Goal: Task Accomplishment & Management: Manage account settings

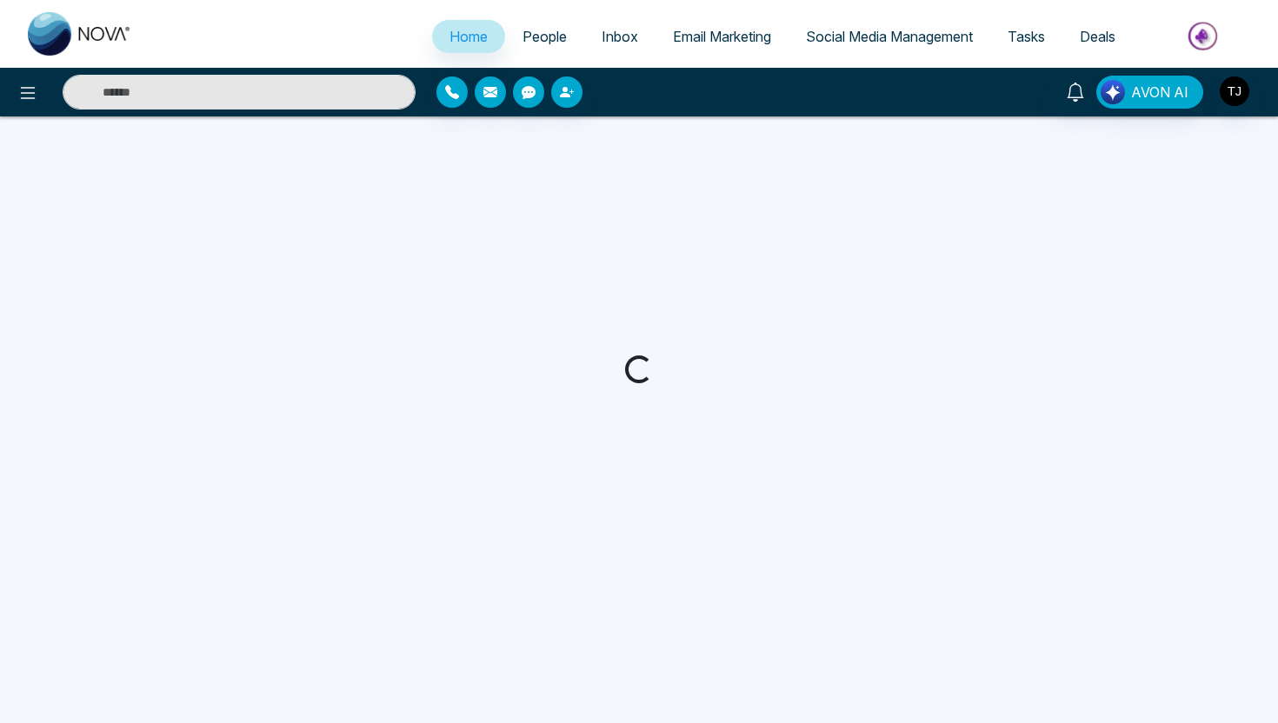
select select "*"
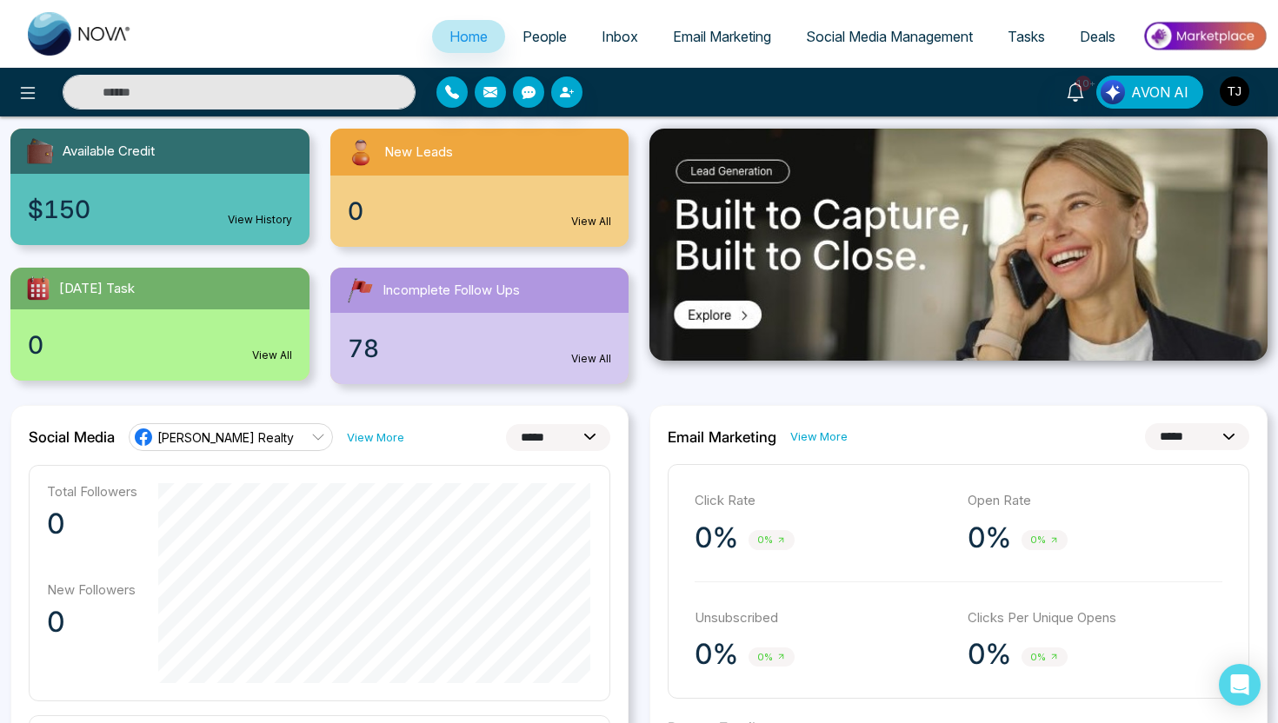
scroll to position [164, 0]
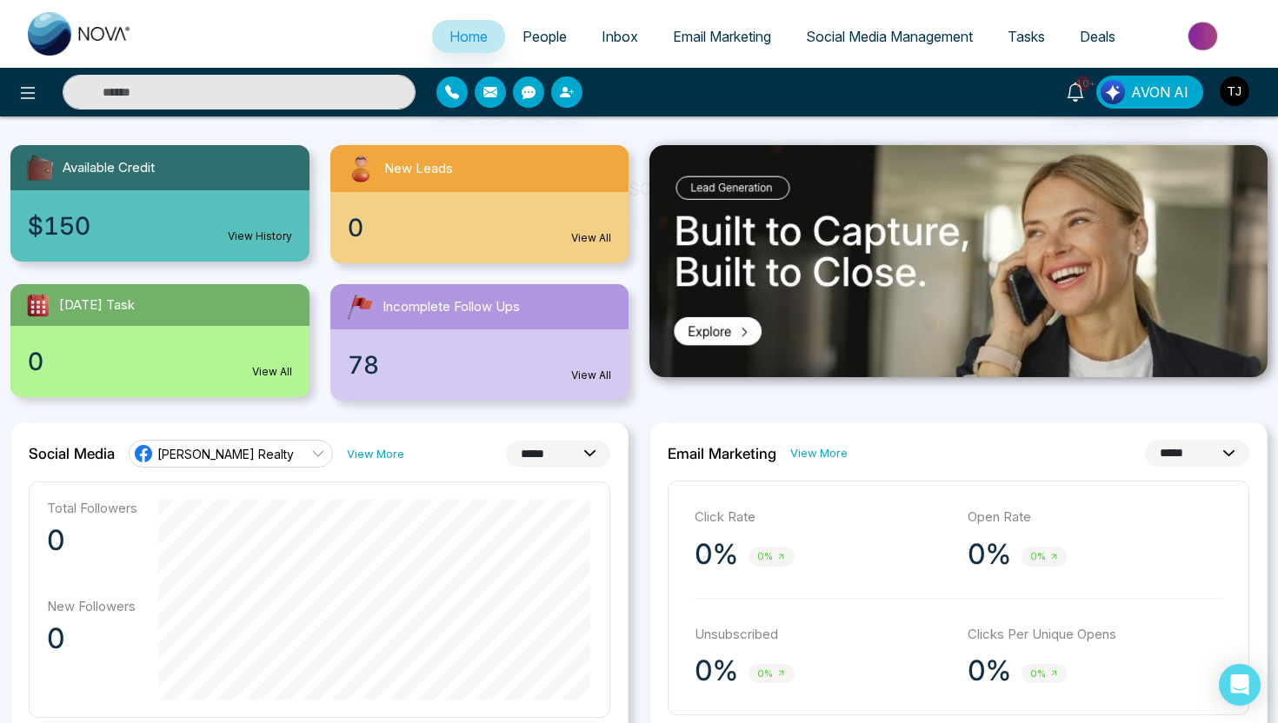
click at [574, 450] on select "**********" at bounding box center [558, 454] width 104 height 27
select select "**"
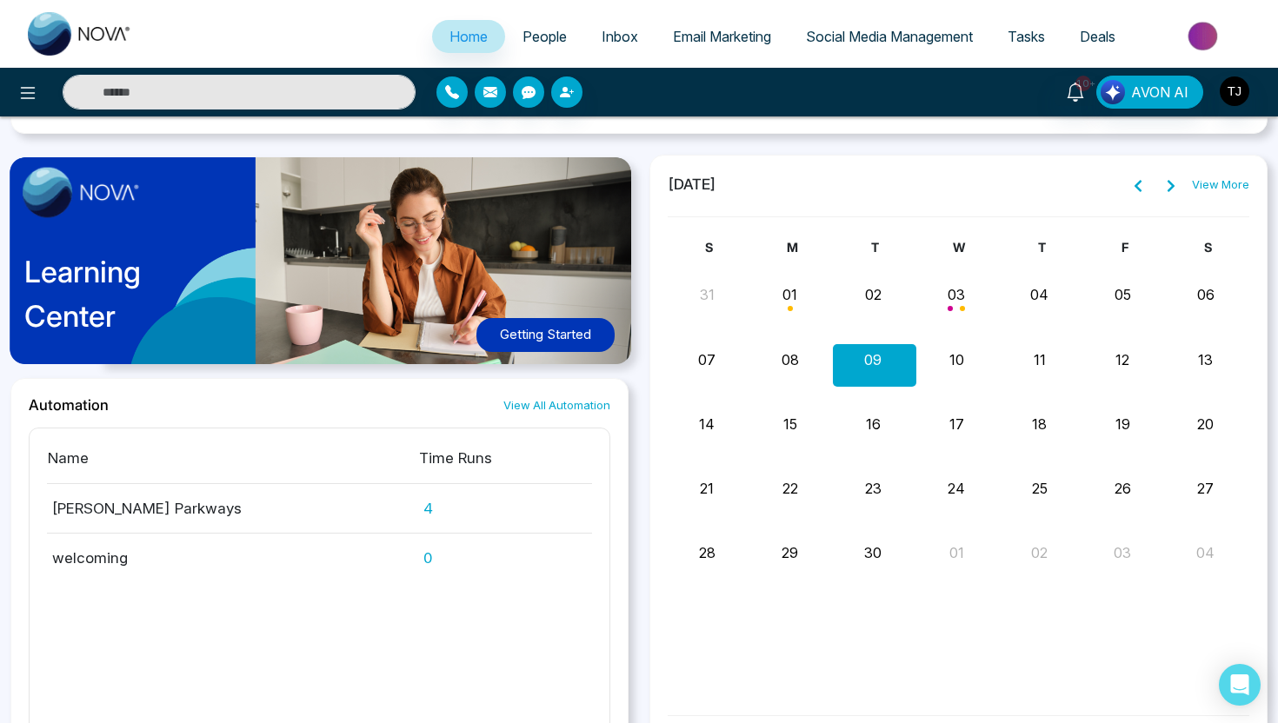
scroll to position [1584, 0]
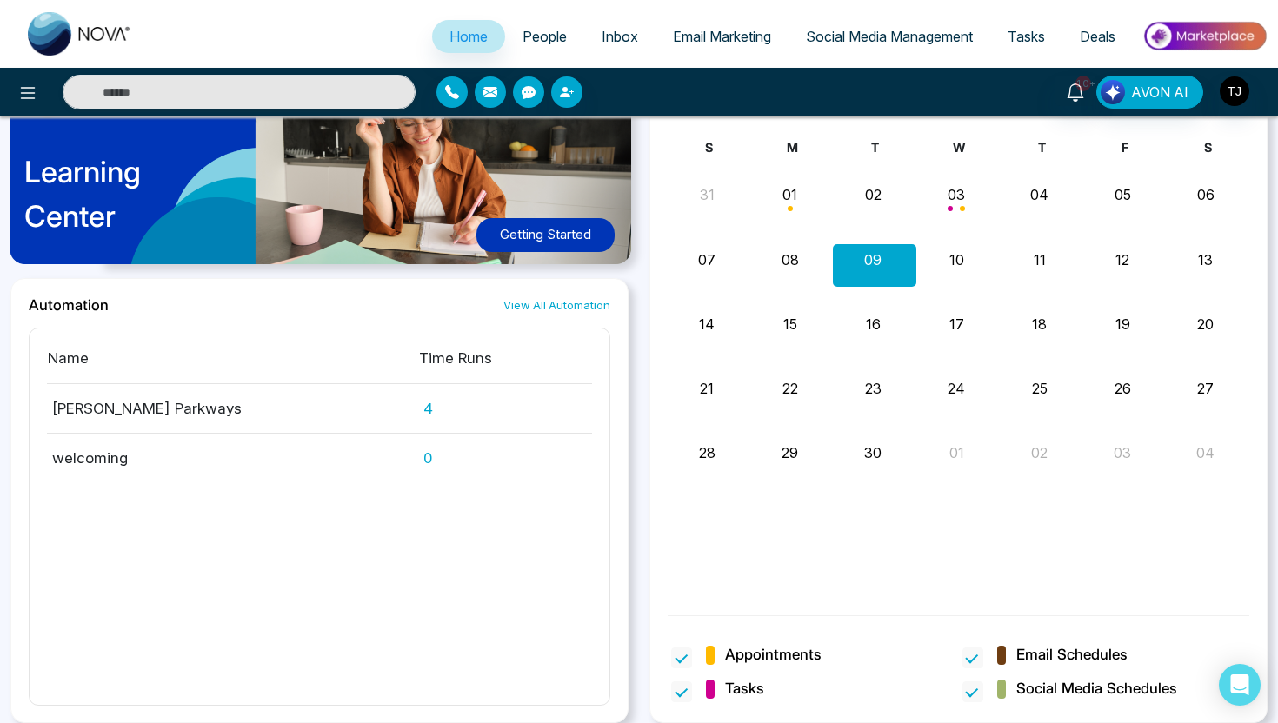
click at [534, 35] on span "People" at bounding box center [544, 36] width 44 height 17
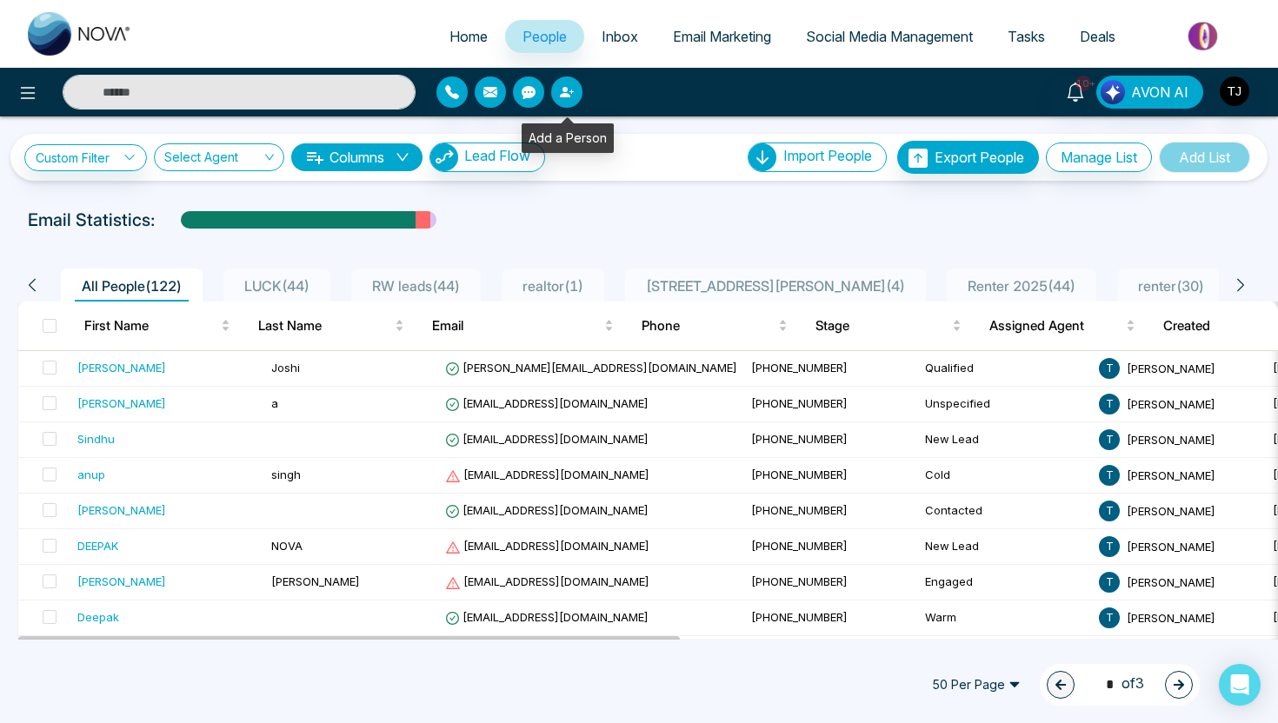
click at [569, 102] on button "button" at bounding box center [566, 91] width 31 height 31
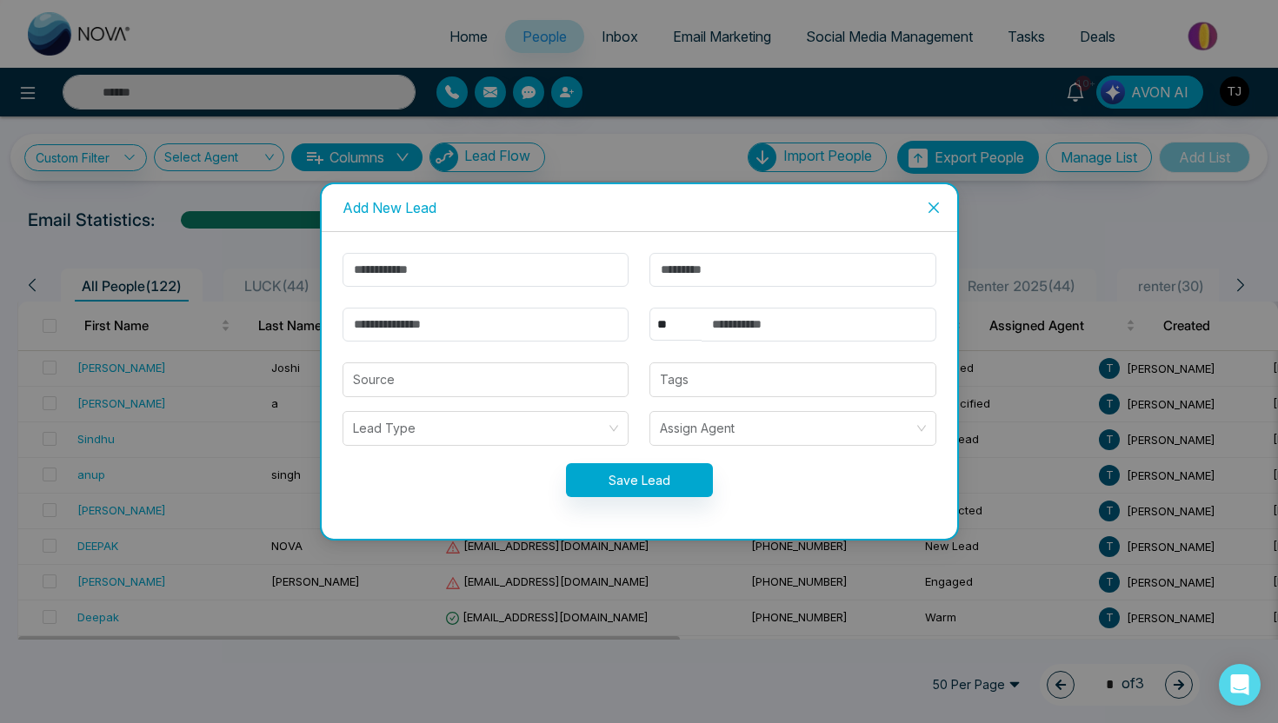
click at [934, 203] on icon "close" at bounding box center [934, 208] width 14 height 14
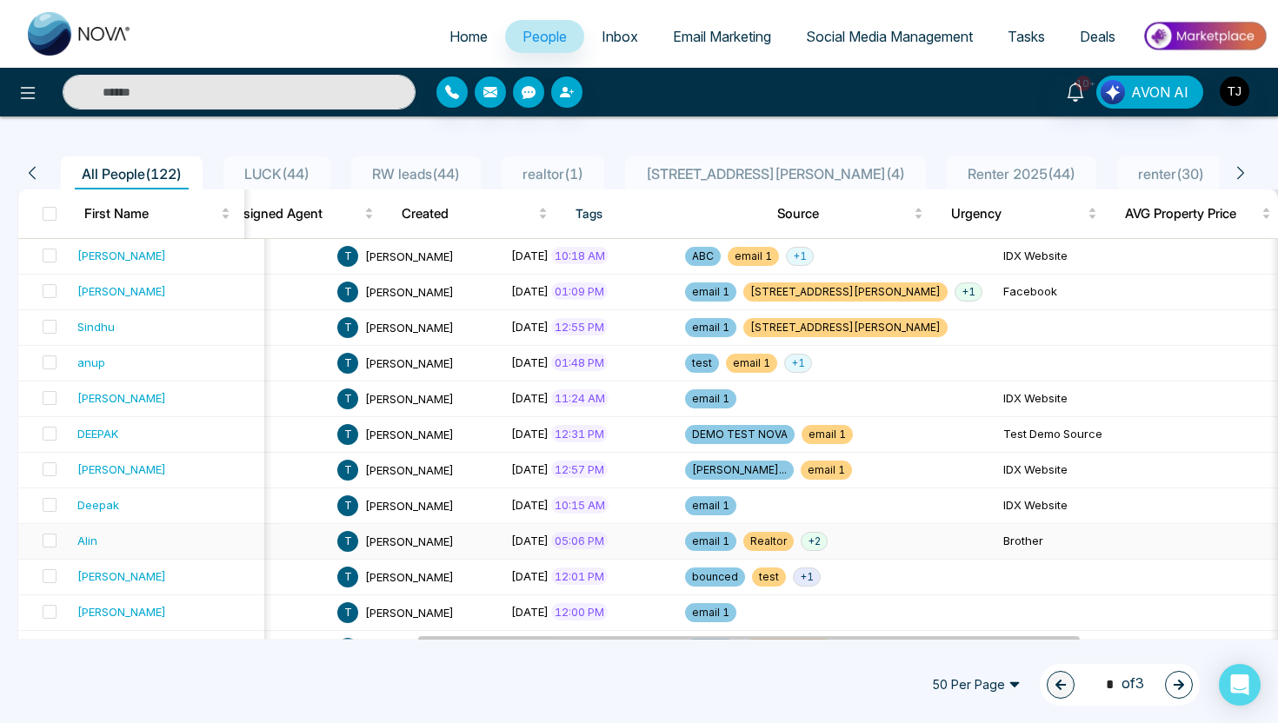
click at [87, 542] on div "Alin" at bounding box center [87, 540] width 20 height 17
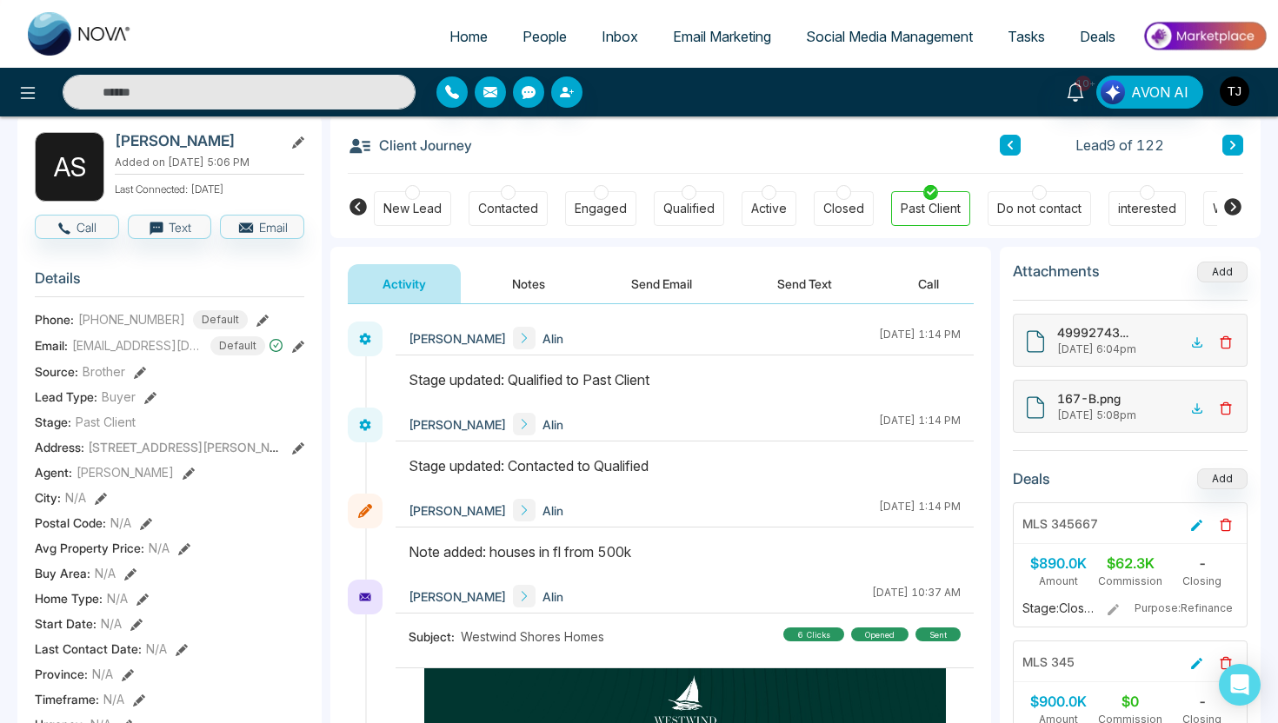
click at [530, 290] on button "Notes" at bounding box center [528, 283] width 103 height 39
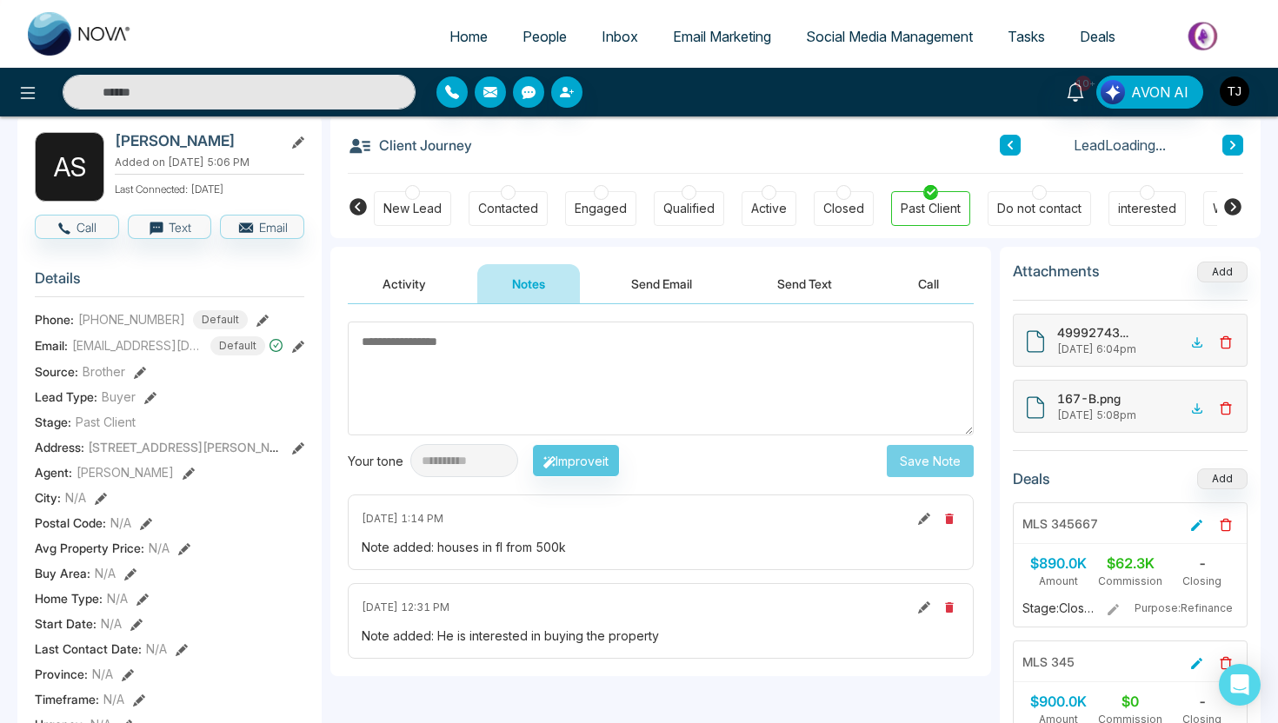
click at [682, 281] on button "Send Email" at bounding box center [661, 283] width 130 height 39
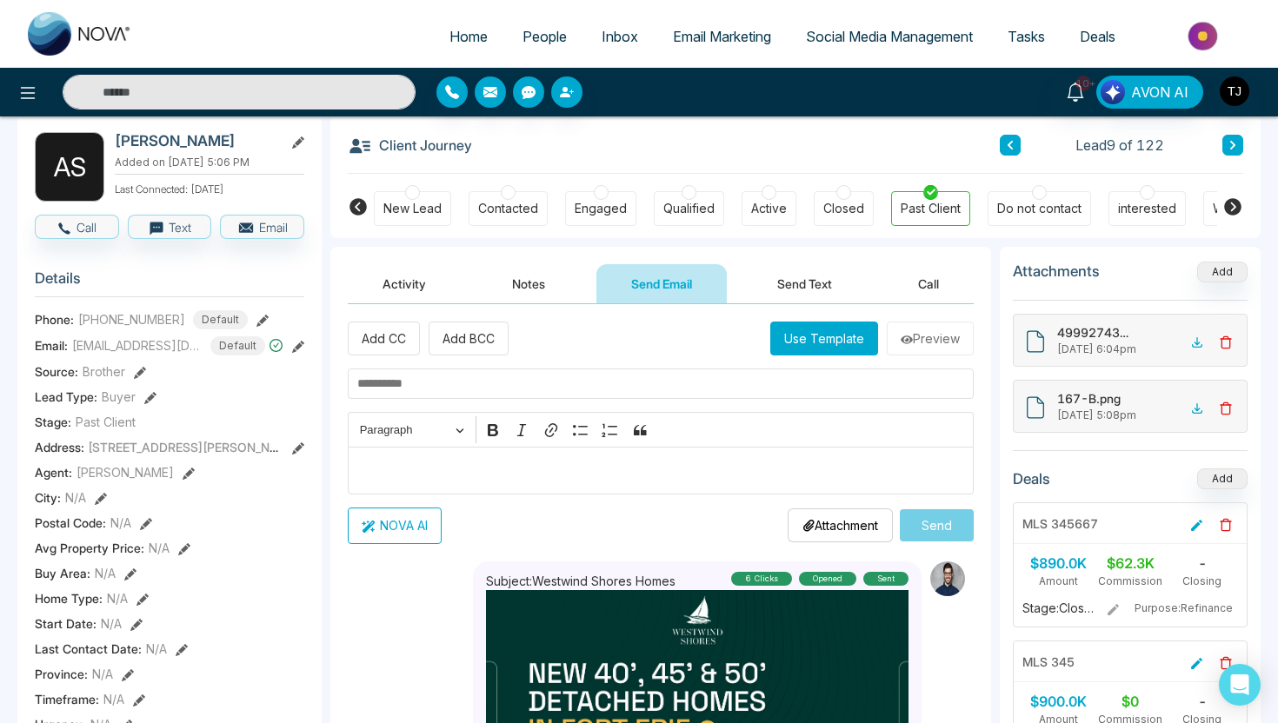
click at [814, 287] on button "Send Text" at bounding box center [804, 283] width 124 height 39
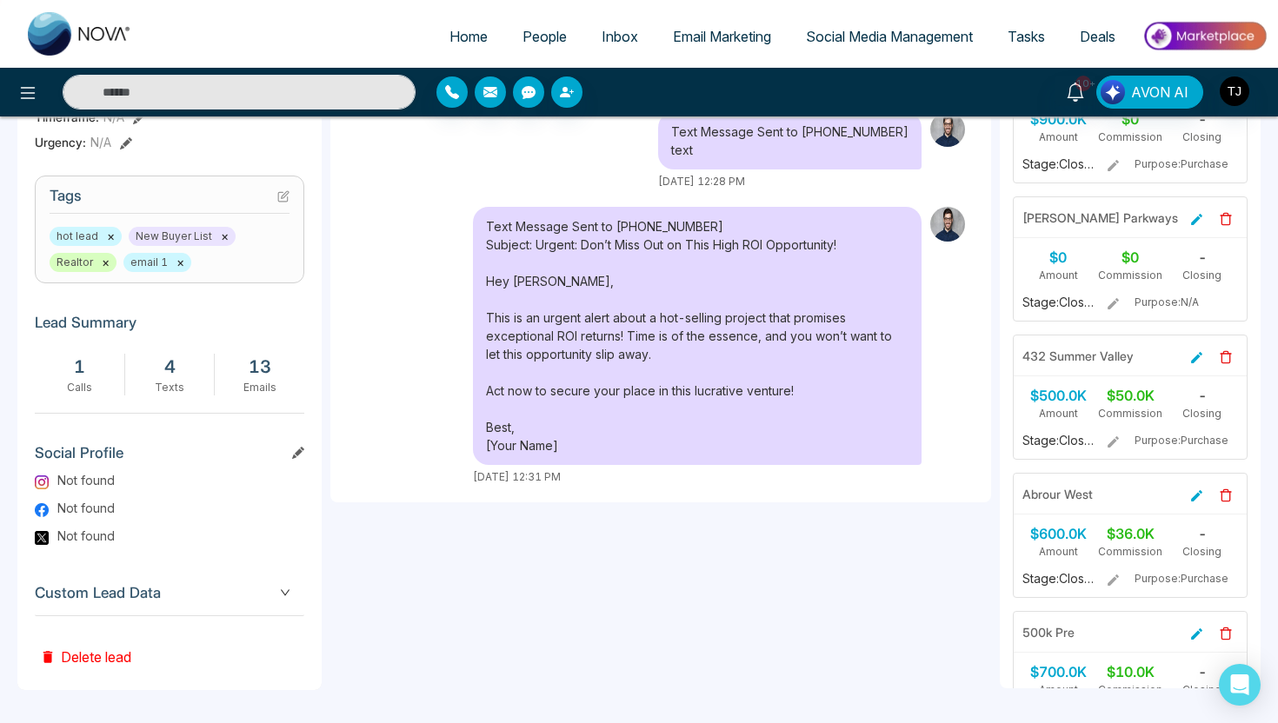
click at [263, 591] on span "Custom Lead Data" at bounding box center [169, 593] width 269 height 23
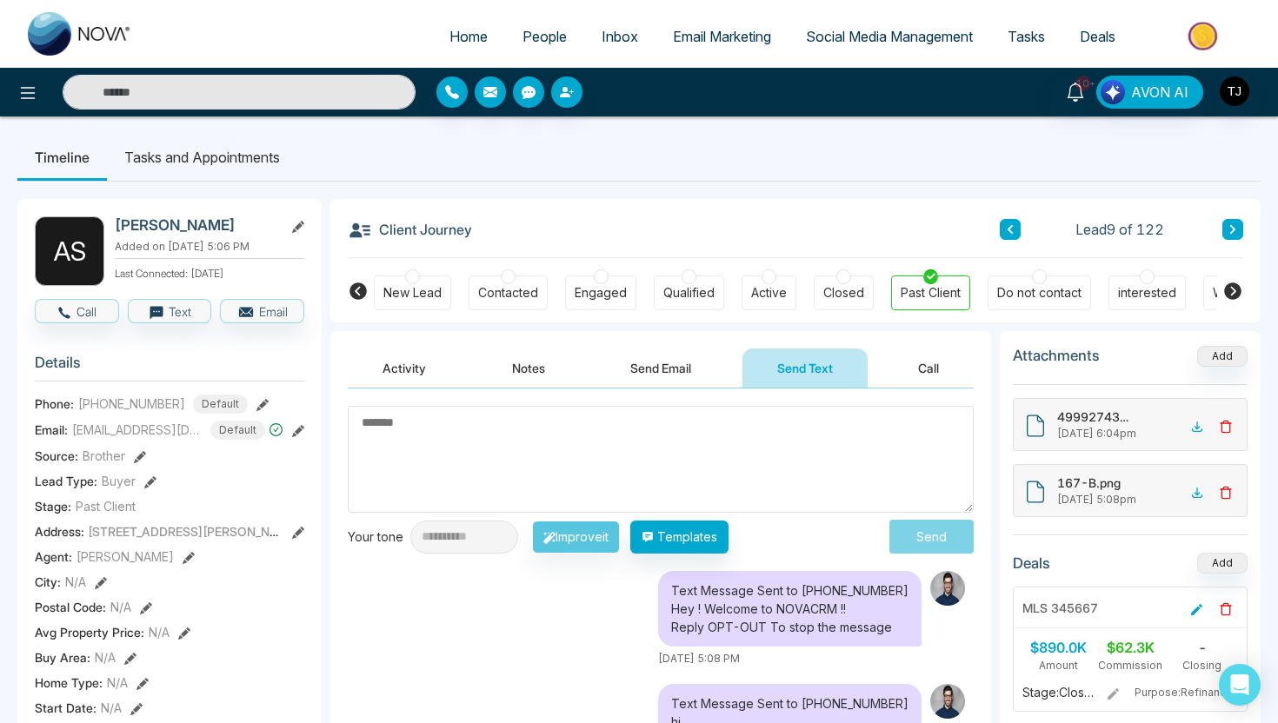
click at [661, 362] on button "Send Email" at bounding box center [660, 368] width 130 height 39
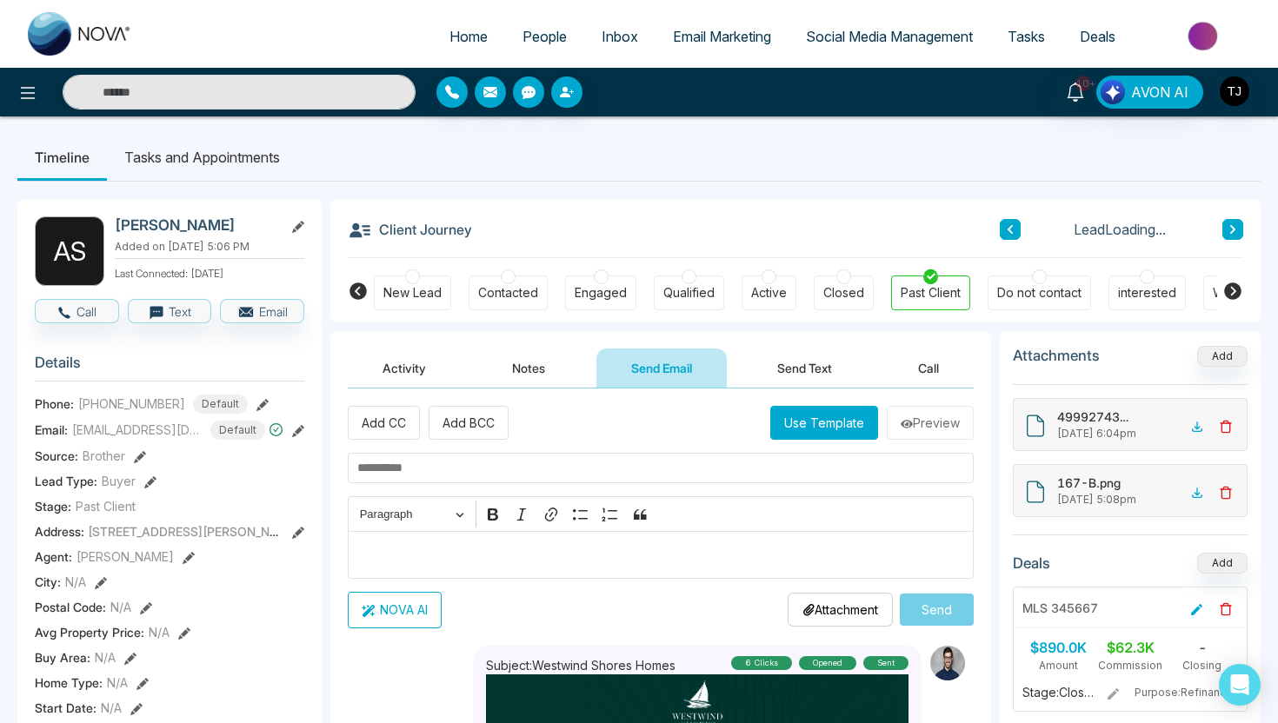
click at [604, 570] on div "Editor editing area: main" at bounding box center [661, 555] width 626 height 48
click at [429, 619] on button "NOVA AI" at bounding box center [395, 610] width 94 height 37
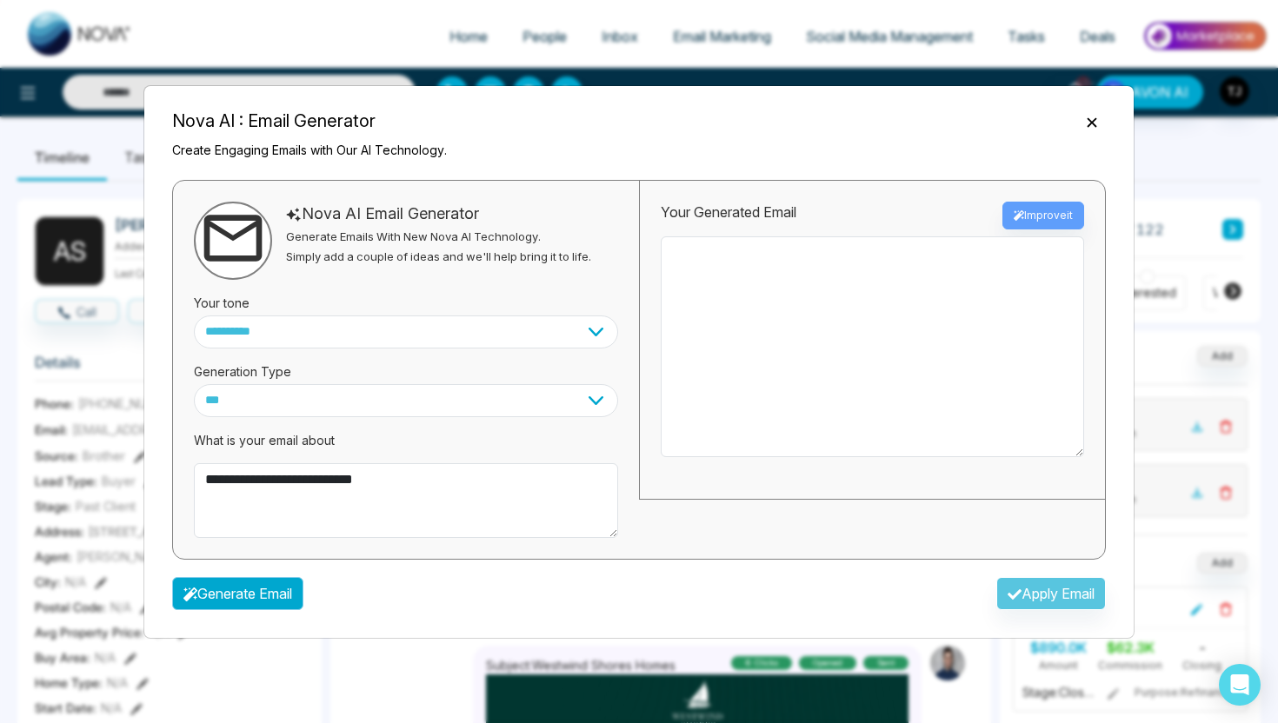
click at [279, 600] on button "Generate Email" at bounding box center [237, 593] width 131 height 33
type textarea "**********"
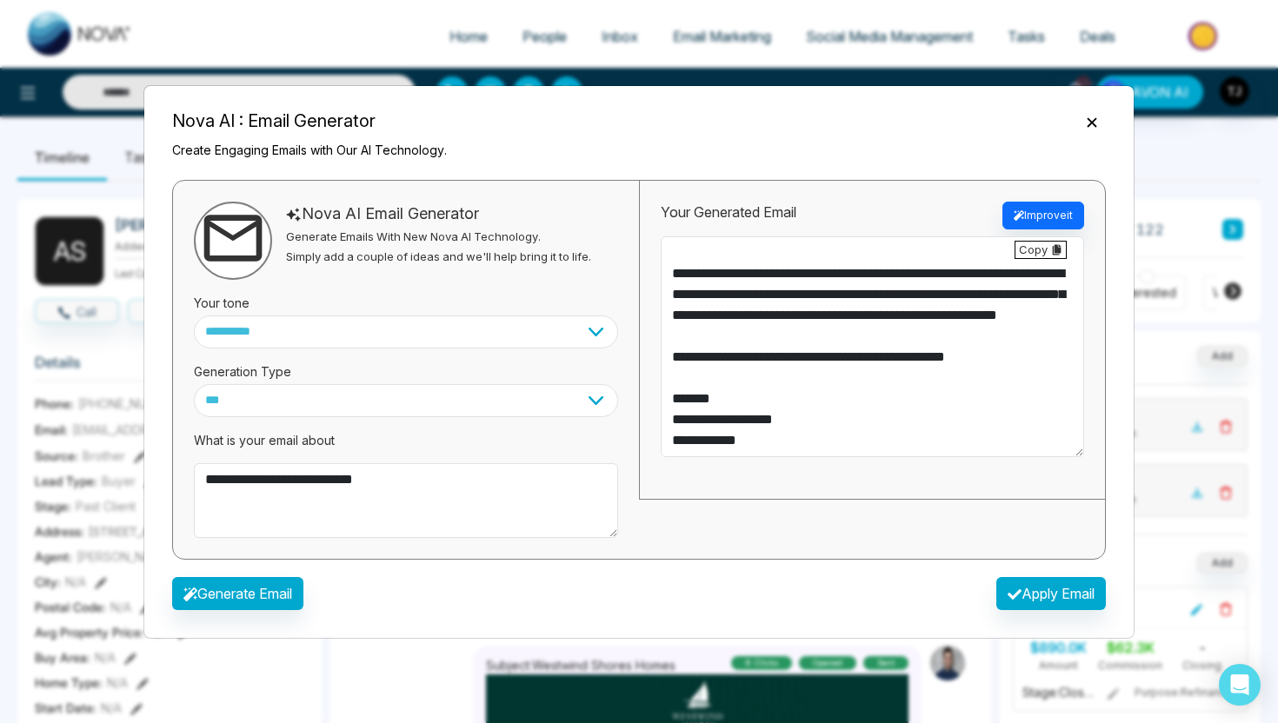
scroll to position [271, 0]
click at [1062, 598] on button "Apply Email" at bounding box center [1051, 593] width 110 height 33
type textarea "**********"
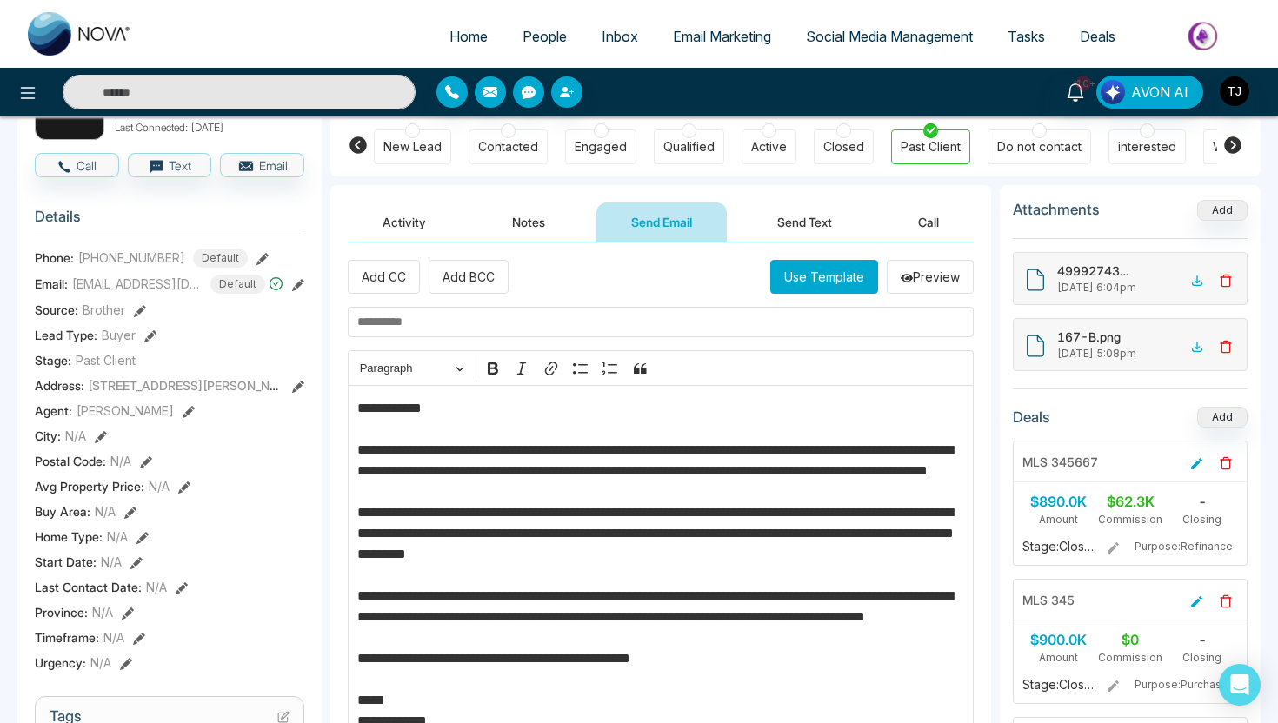
scroll to position [123, 0]
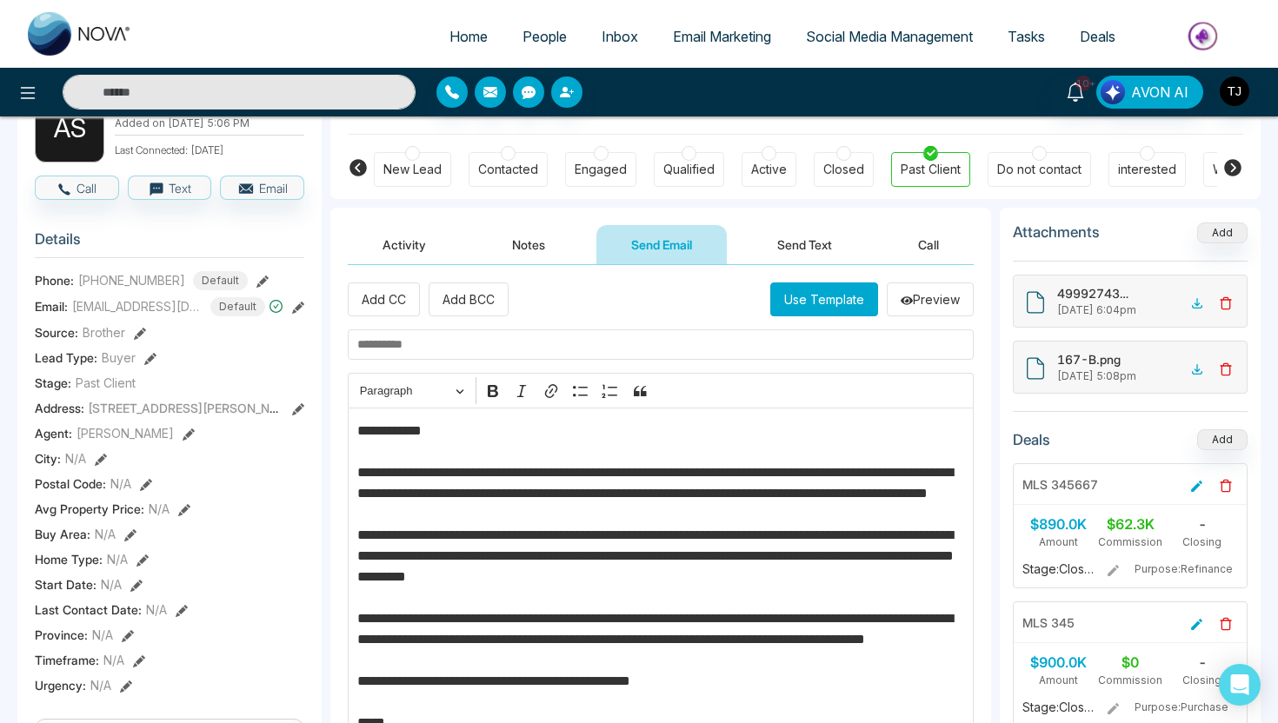
click at [778, 252] on button "Send Text" at bounding box center [804, 244] width 124 height 39
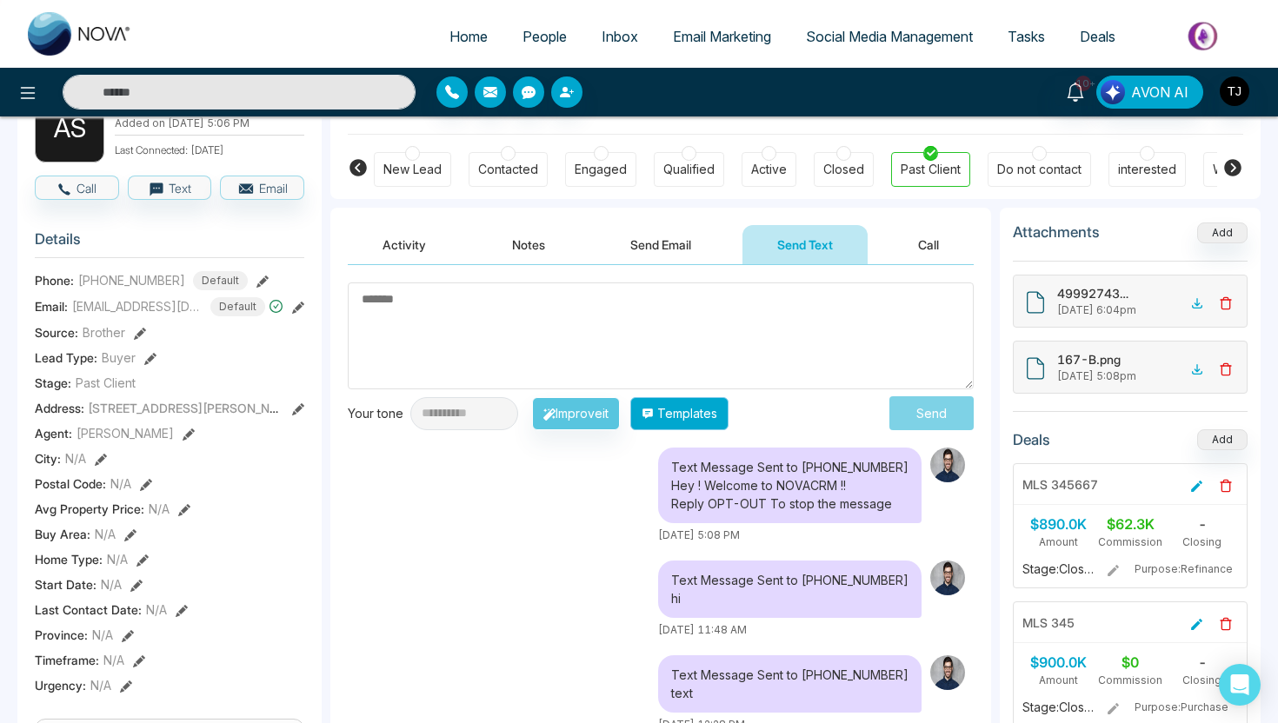
click at [688, 415] on button "Templates" at bounding box center [679, 413] width 98 height 33
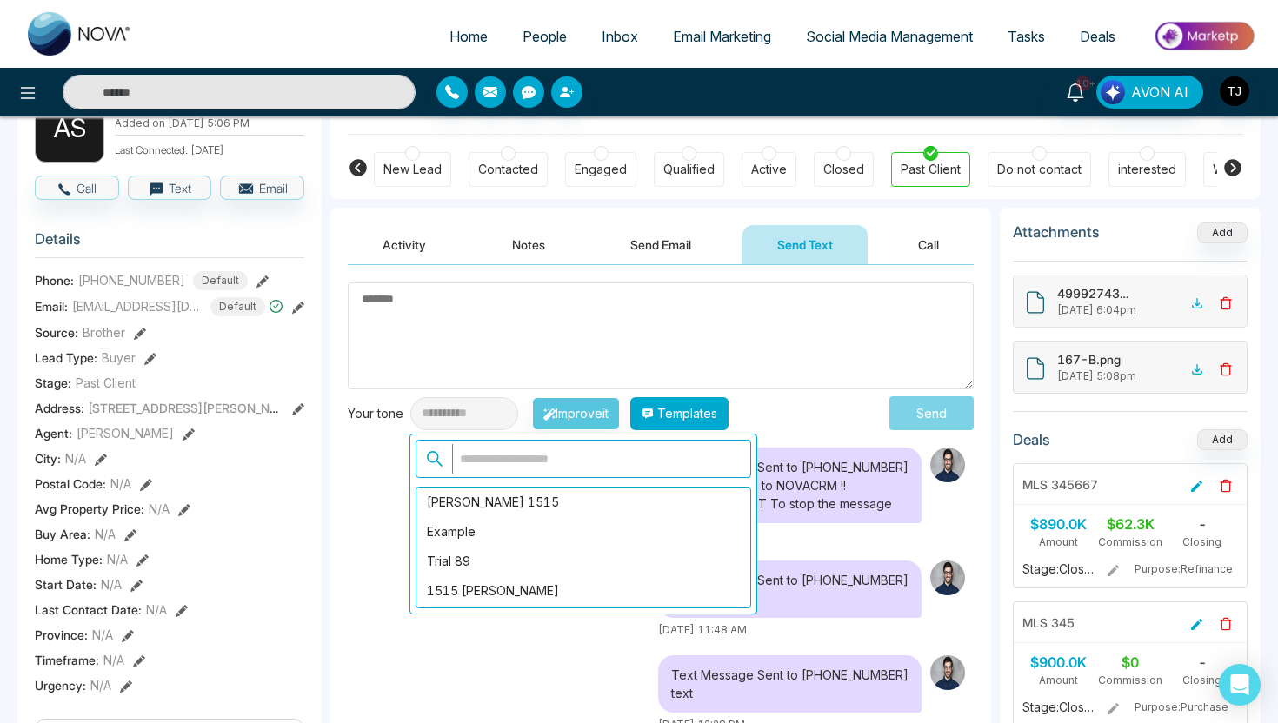
scroll to position [841, 0]
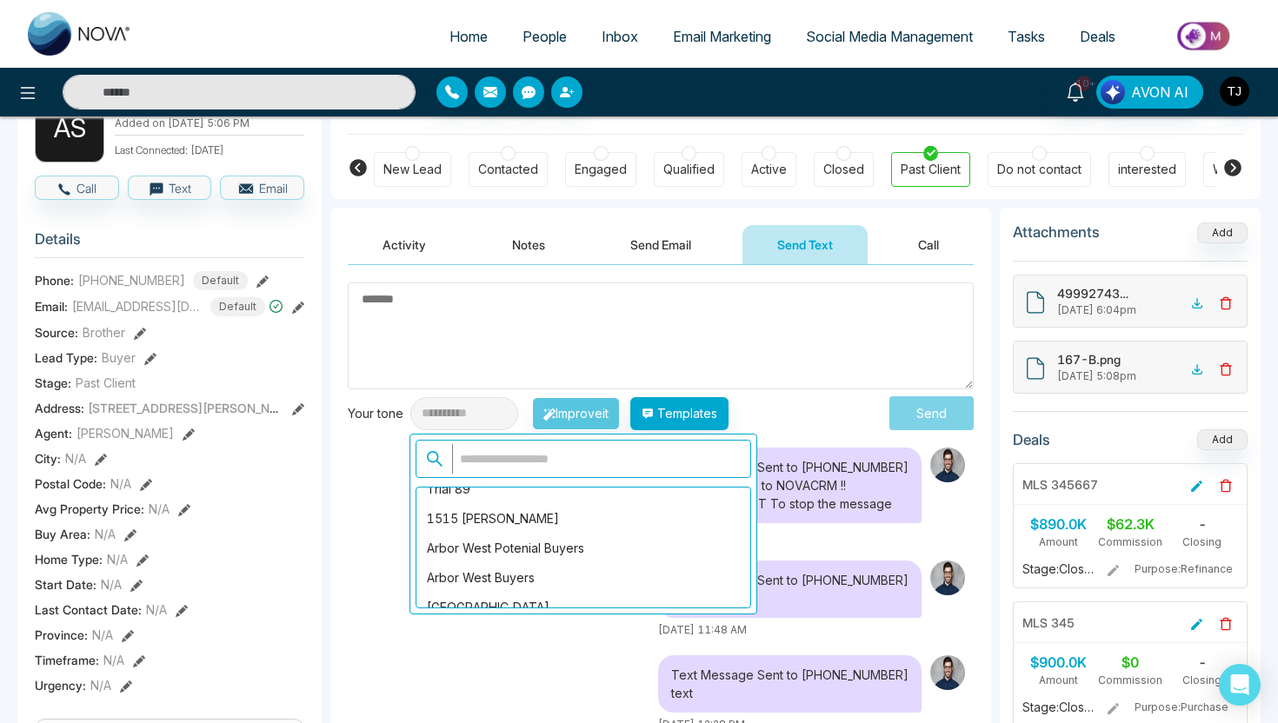
click at [628, 224] on div "Activity Notes Send Email Send Text Call" at bounding box center [660, 236] width 661 height 57
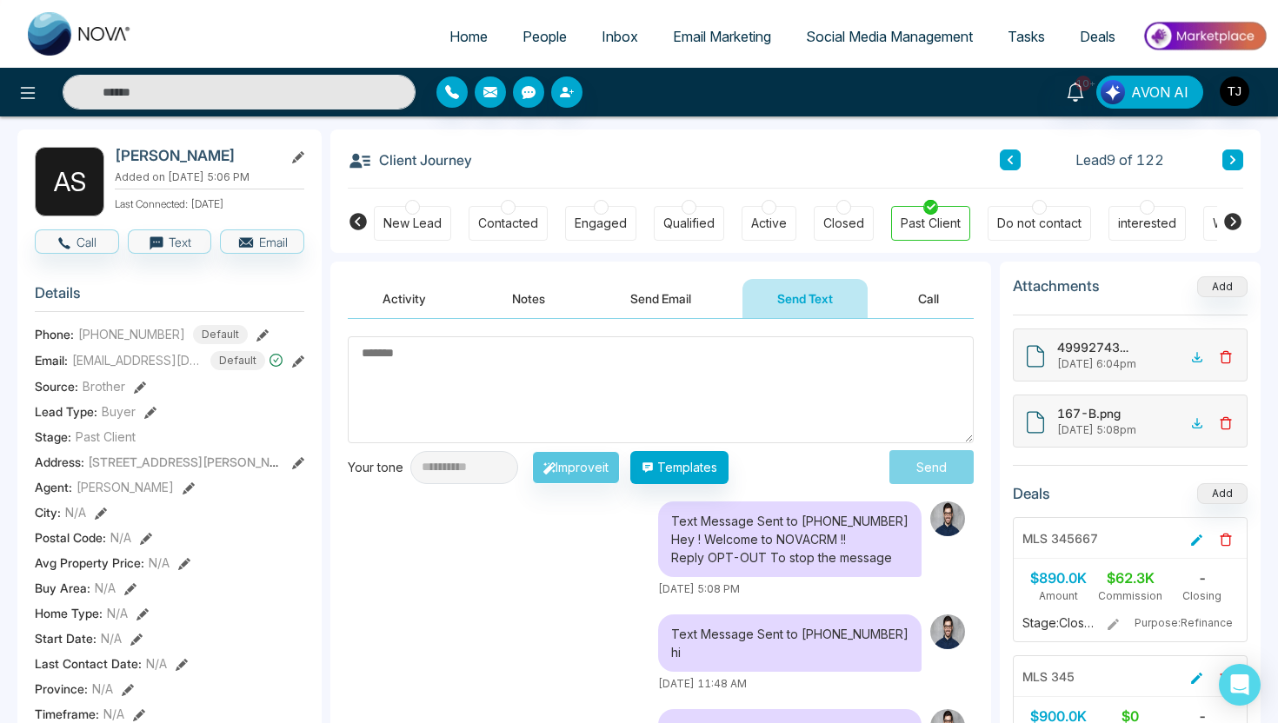
scroll to position [0, 0]
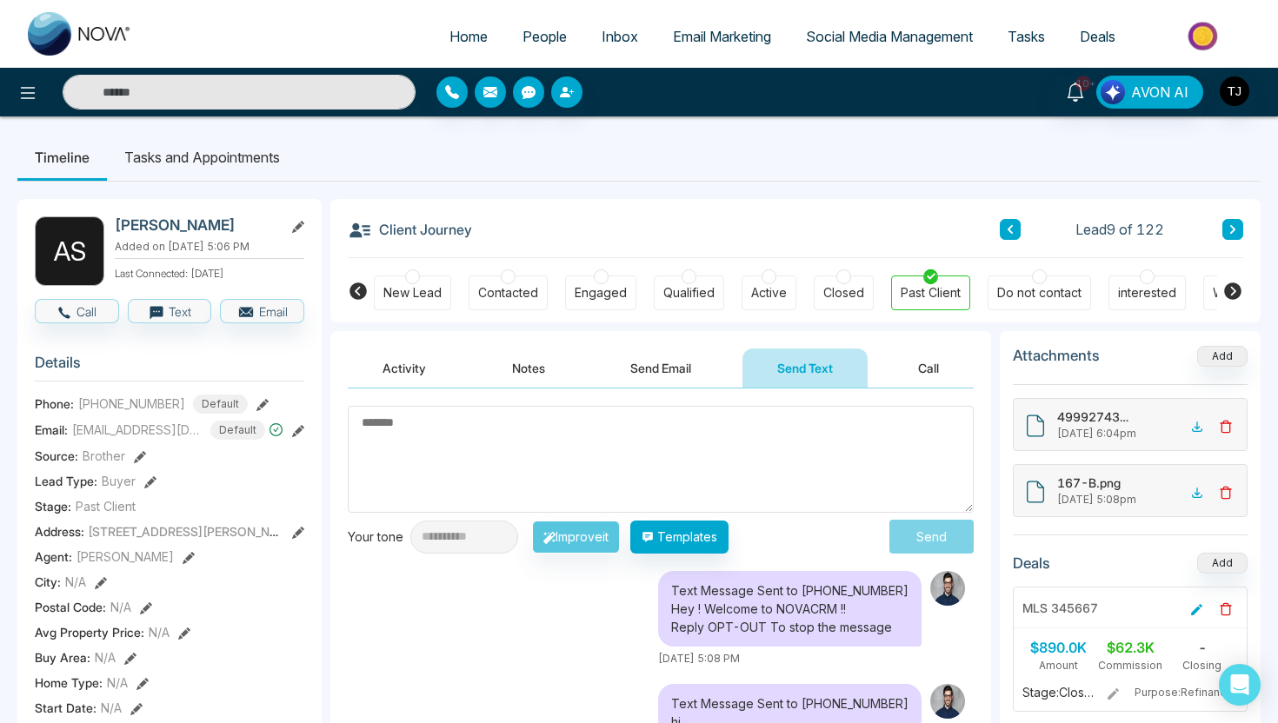
click at [167, 156] on li "Tasks and Appointments" at bounding box center [202, 157] width 190 height 47
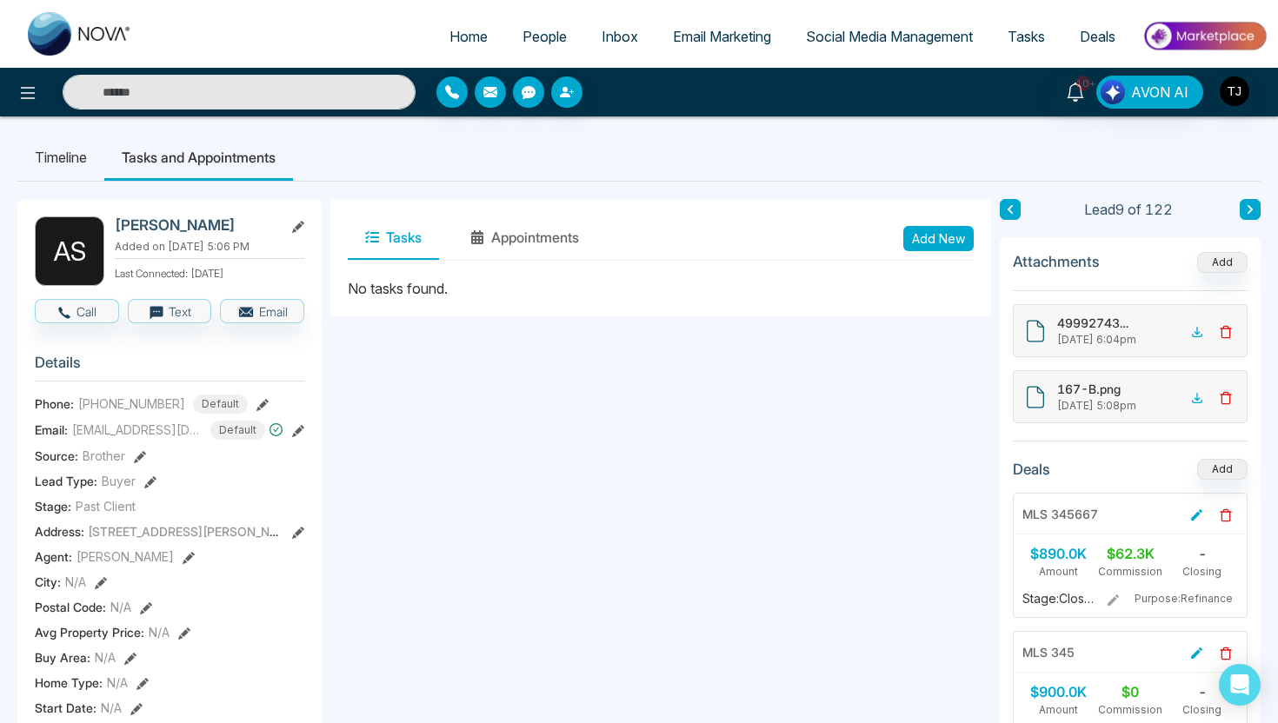
click at [554, 33] on span "People" at bounding box center [544, 36] width 44 height 17
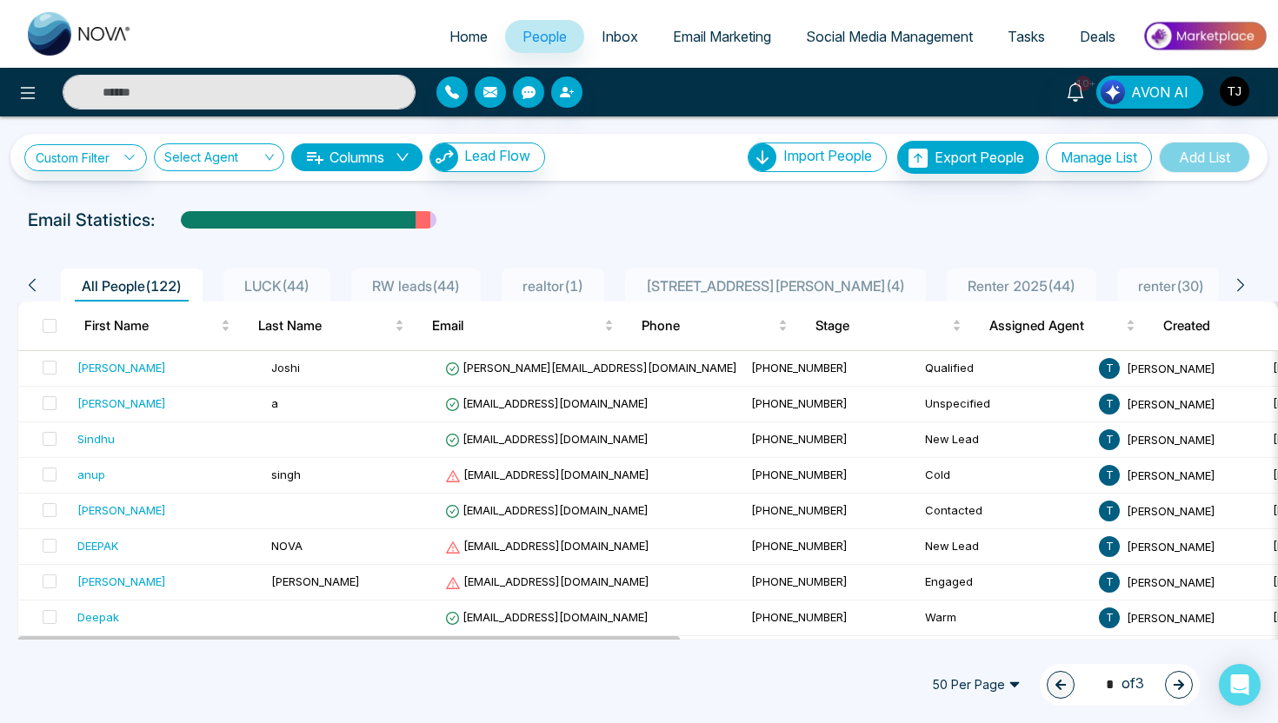
click at [687, 30] on span "Email Marketing" at bounding box center [722, 36] width 98 height 17
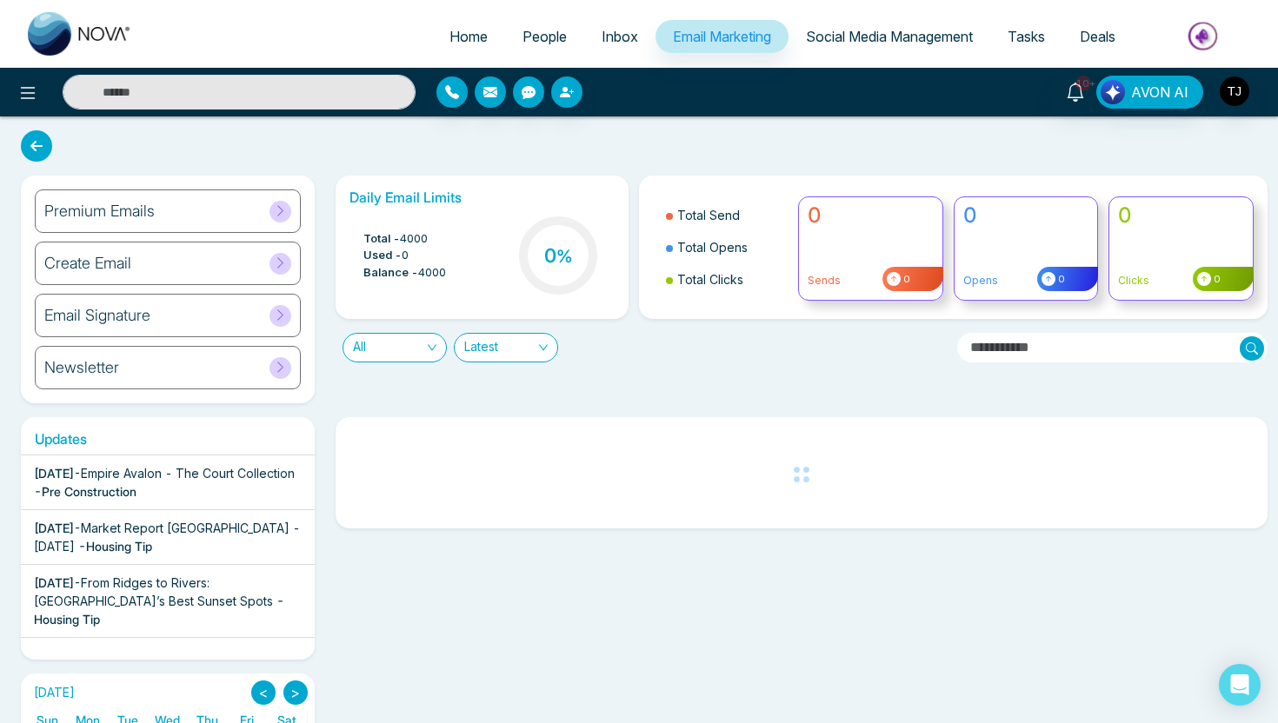
drag, startPoint x: 233, startPoint y: 269, endPoint x: 223, endPoint y: 269, distance: 9.6
click at [223, 269] on div "Create Email" at bounding box center [168, 263] width 266 height 43
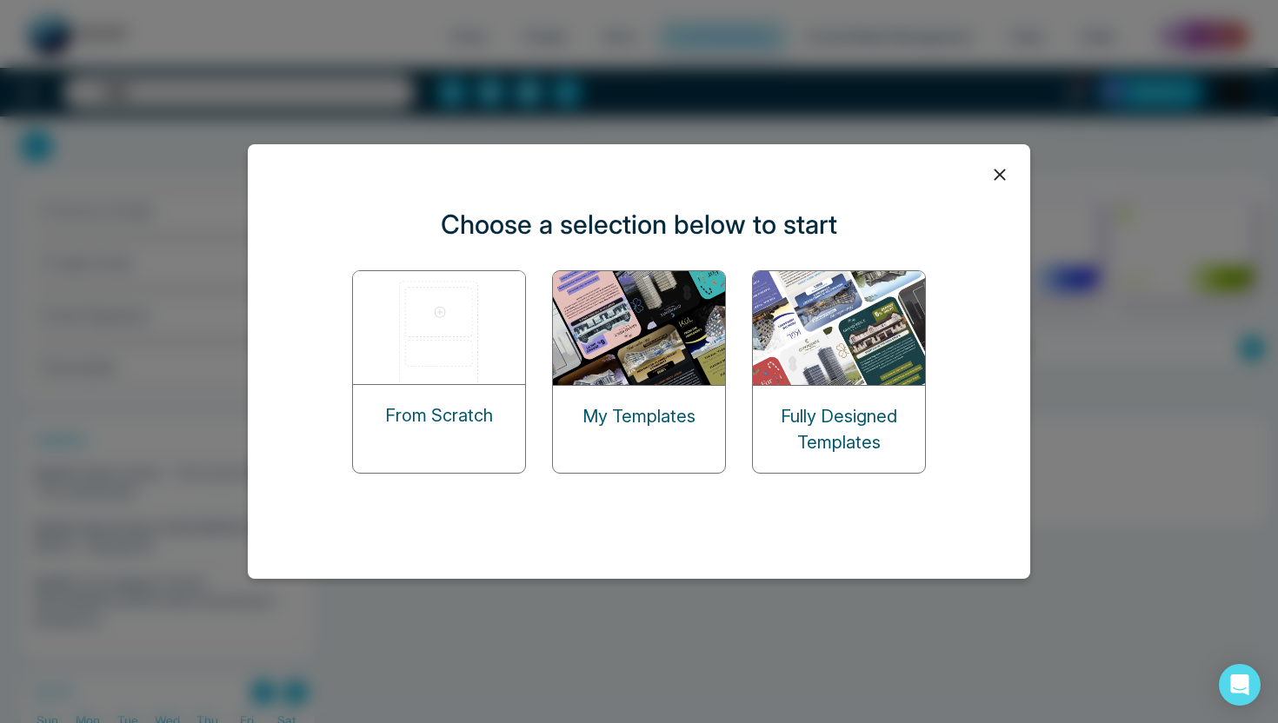
click at [393, 322] on img at bounding box center [440, 327] width 174 height 113
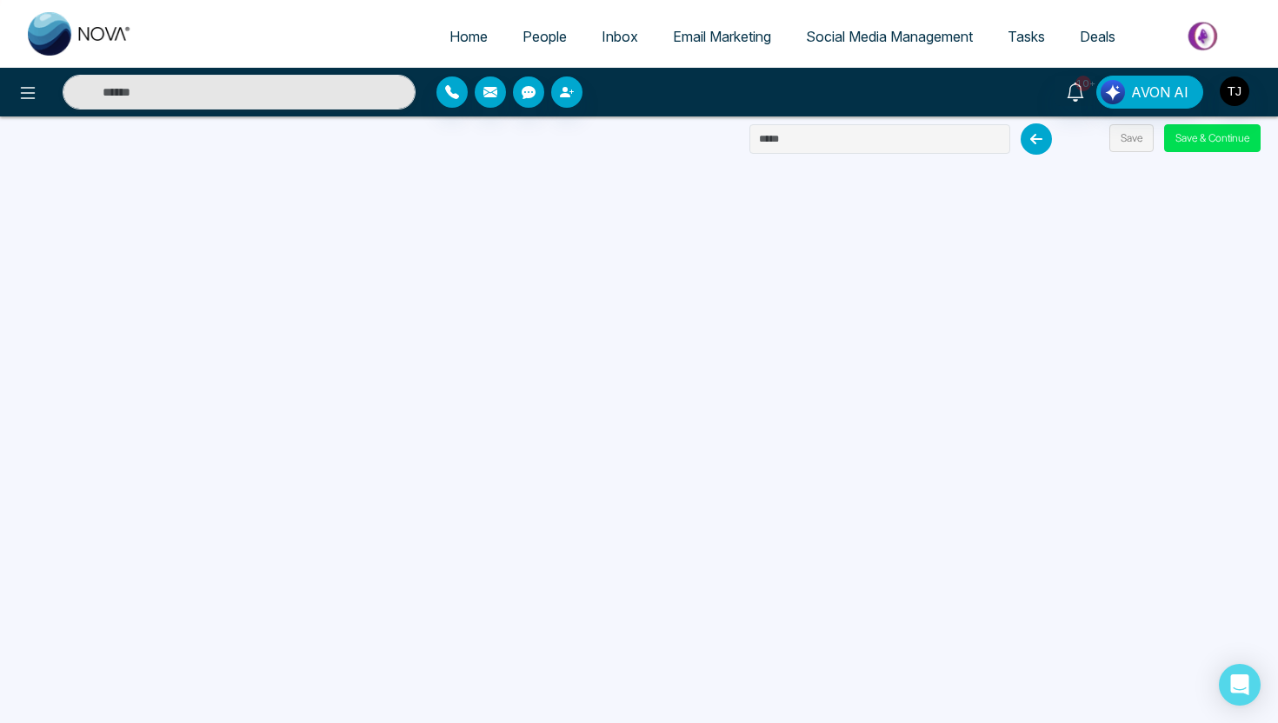
click at [715, 32] on span "Email Marketing" at bounding box center [722, 36] width 98 height 17
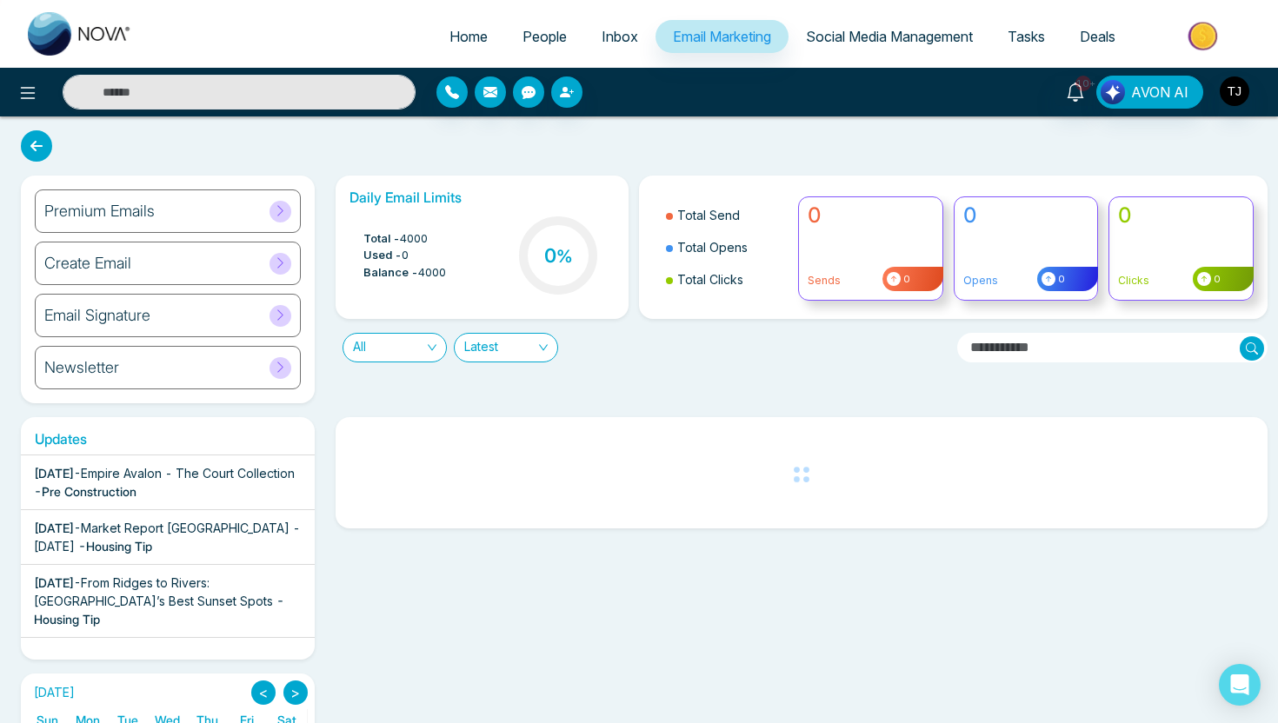
click at [228, 364] on div "Newsletter" at bounding box center [168, 367] width 266 height 43
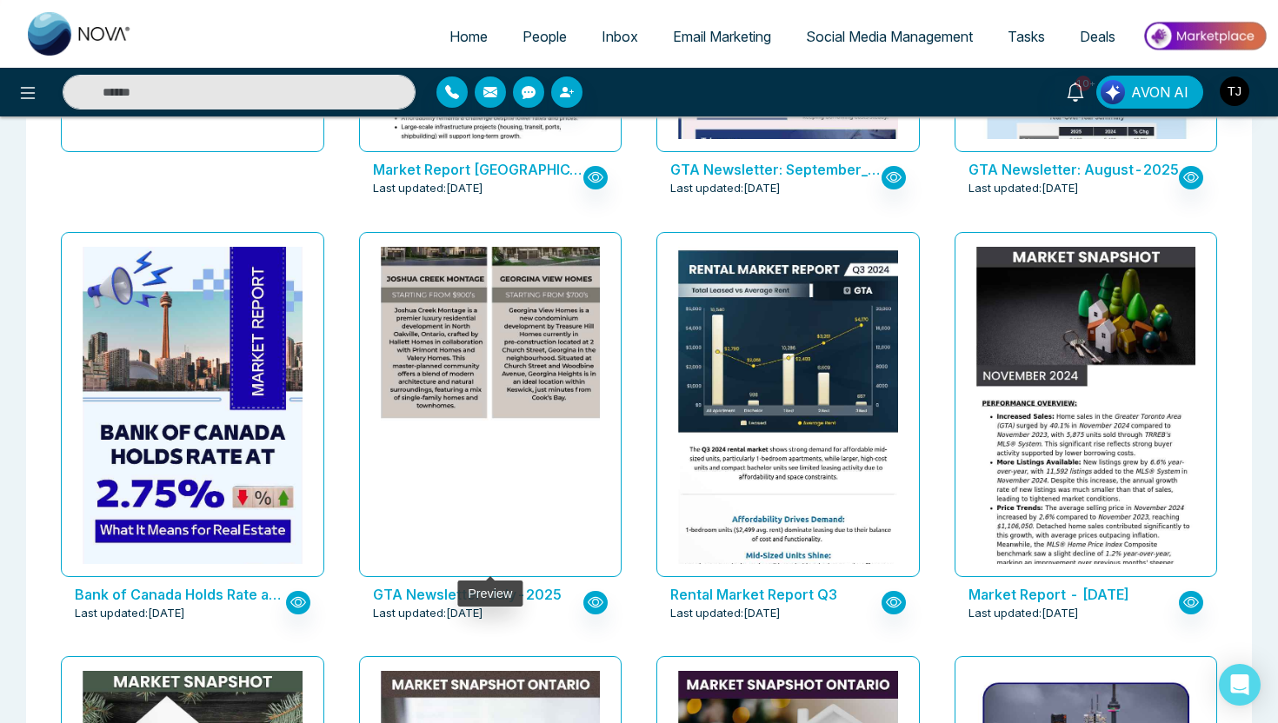
scroll to position [427, 0]
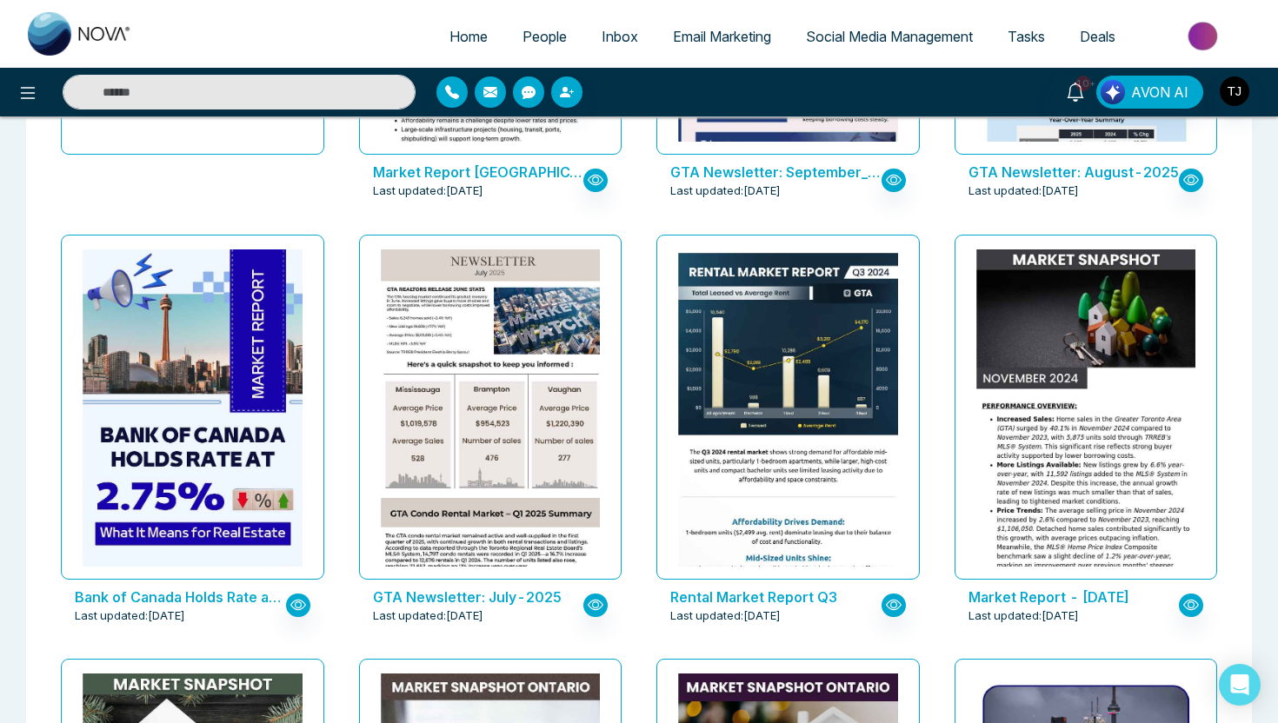
click at [713, 38] on span "Email Marketing" at bounding box center [722, 36] width 98 height 17
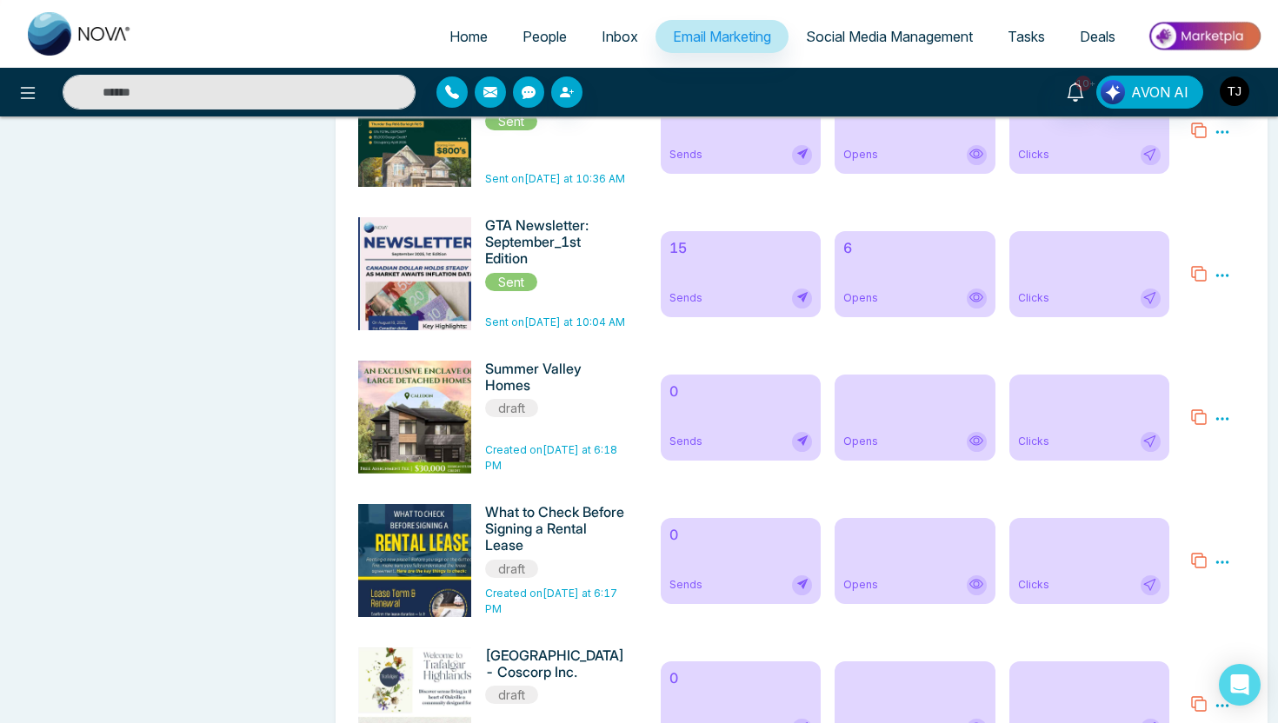
scroll to position [3957, 0]
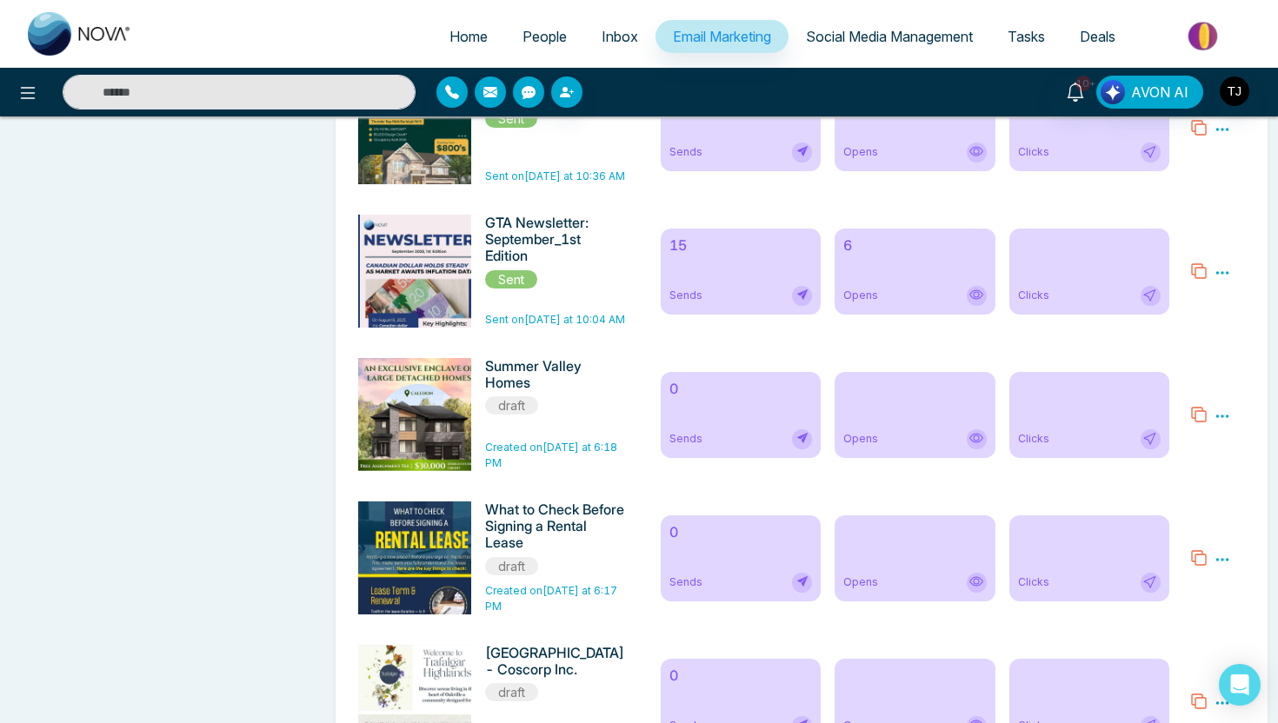
click at [747, 282] on div "15 Sends" at bounding box center [741, 272] width 160 height 86
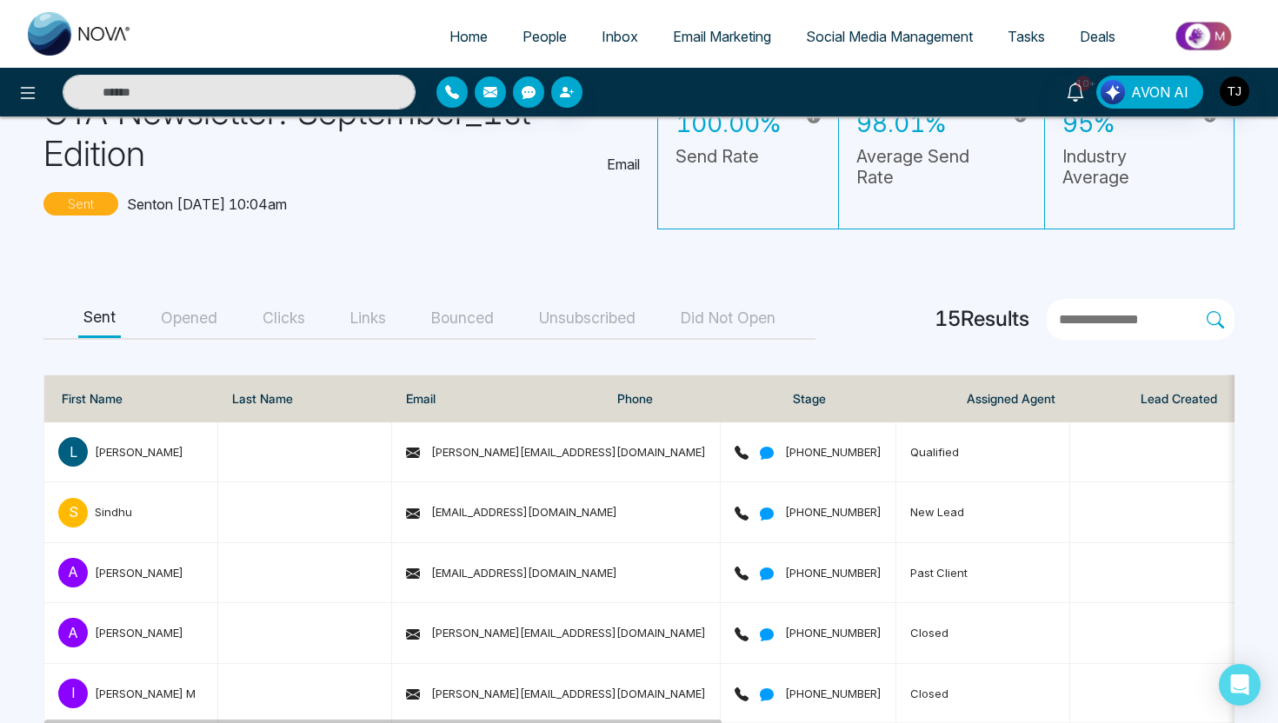
scroll to position [275, 0]
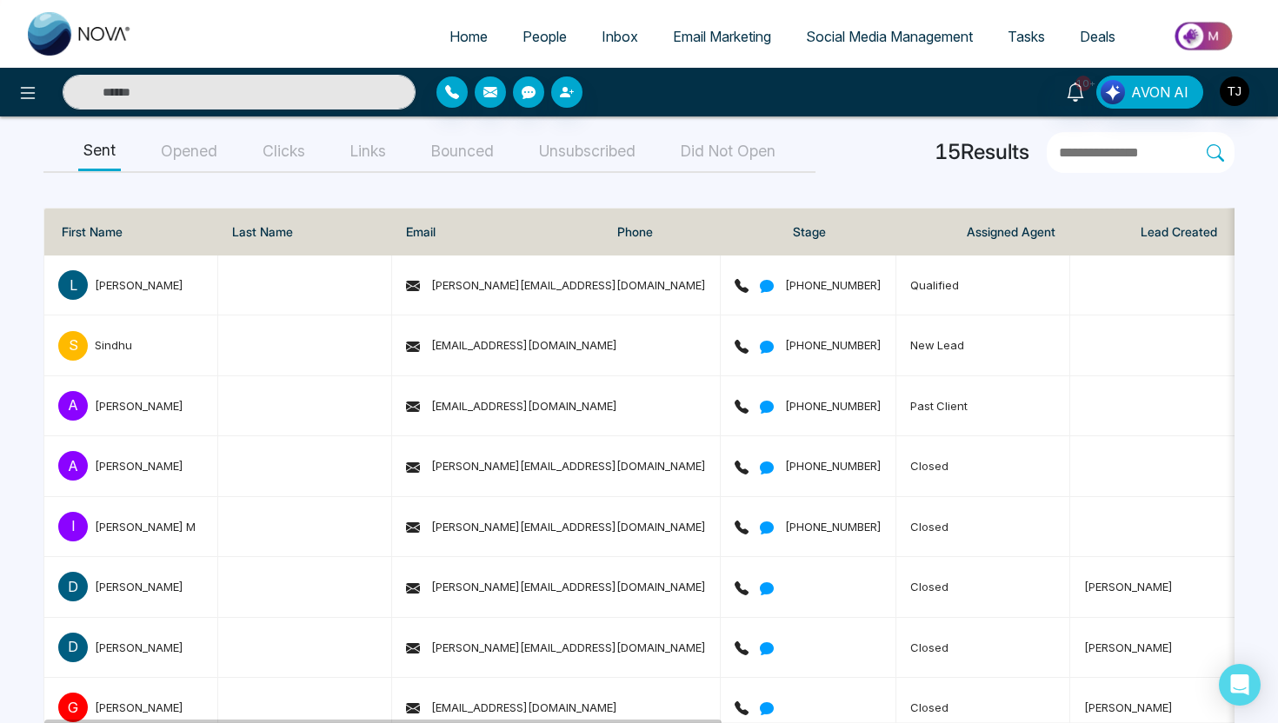
click at [197, 158] on button "Opened" at bounding box center [189, 151] width 67 height 39
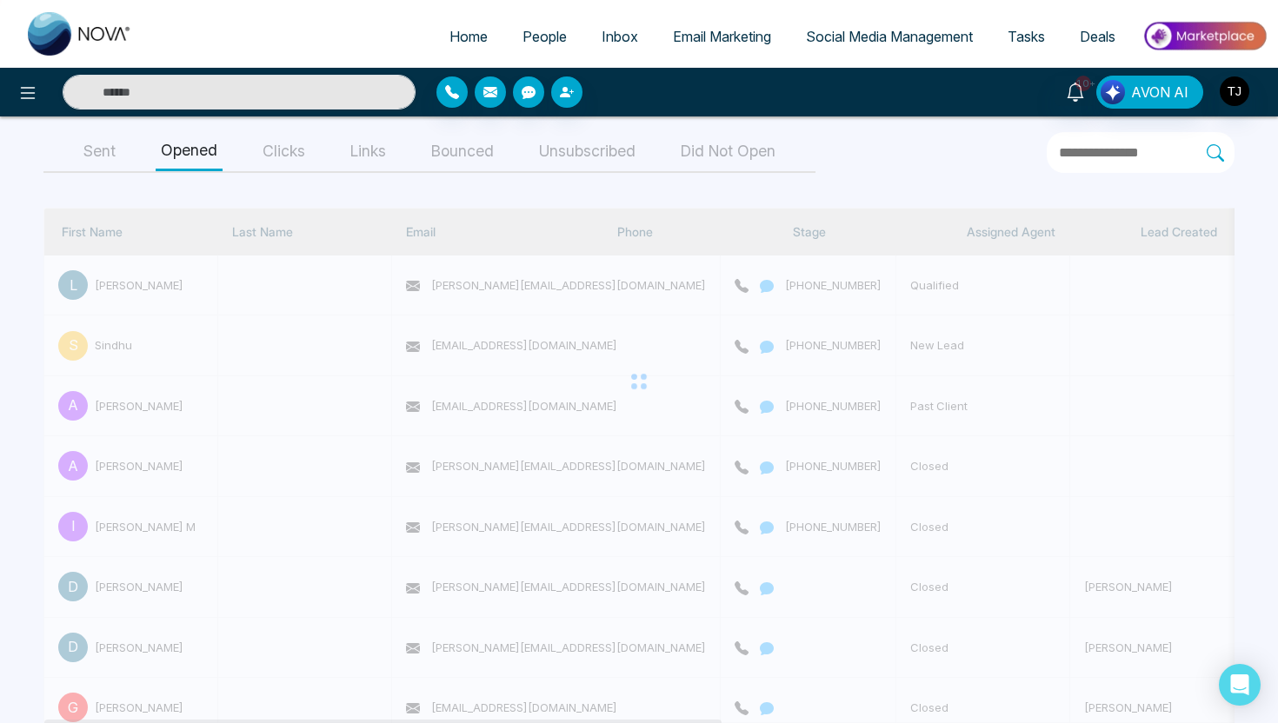
scroll to position [198, 0]
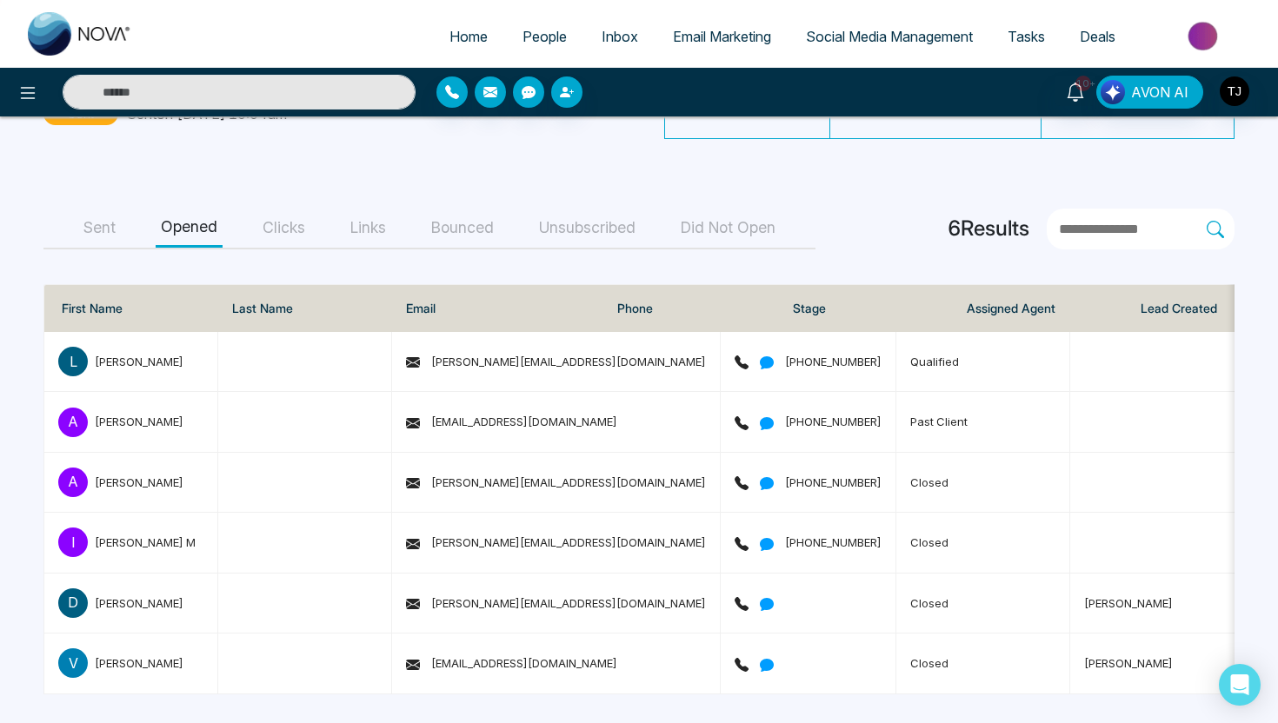
click at [285, 230] on button "Clicks" at bounding box center [283, 228] width 53 height 39
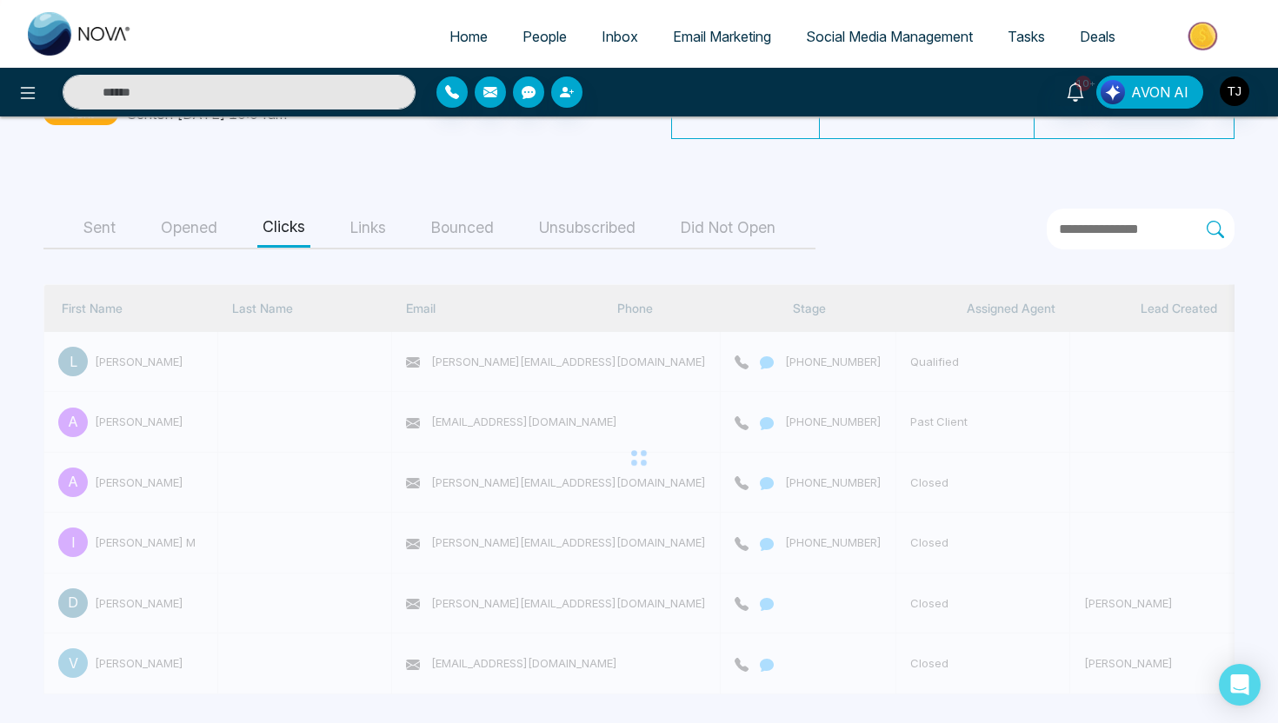
scroll to position [0, 0]
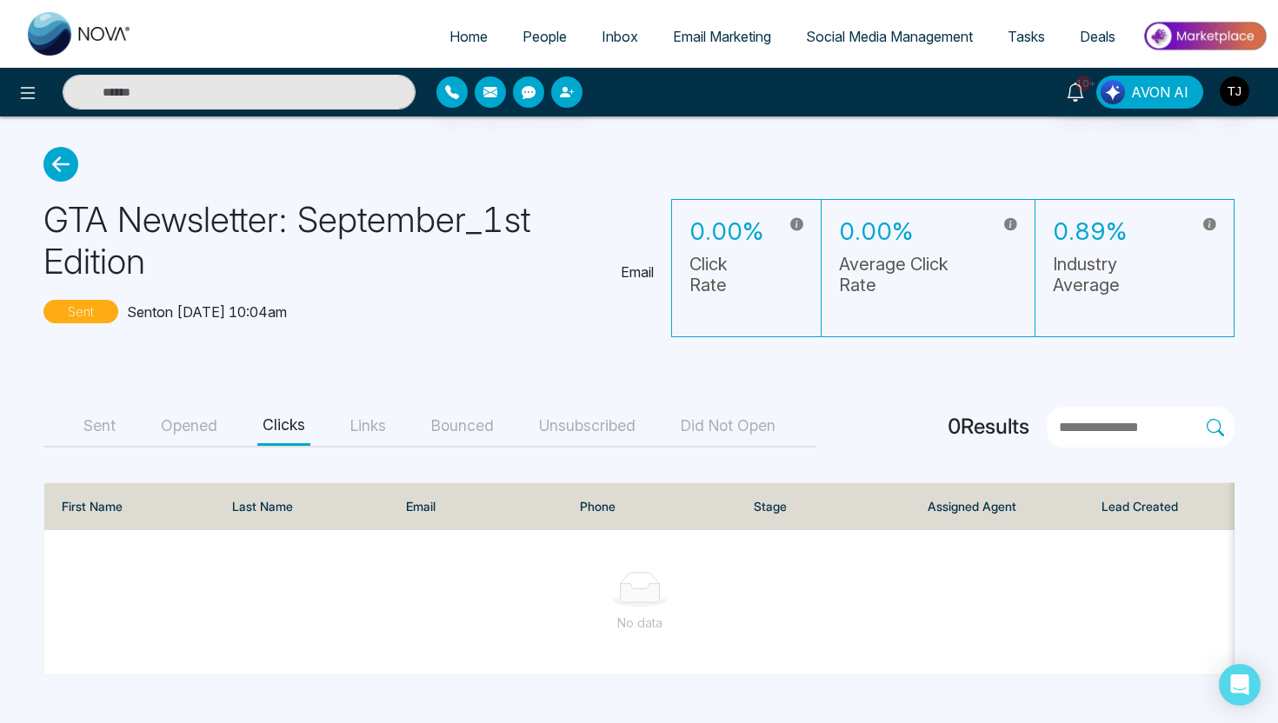
click at [197, 426] on button "Opened" at bounding box center [189, 426] width 67 height 39
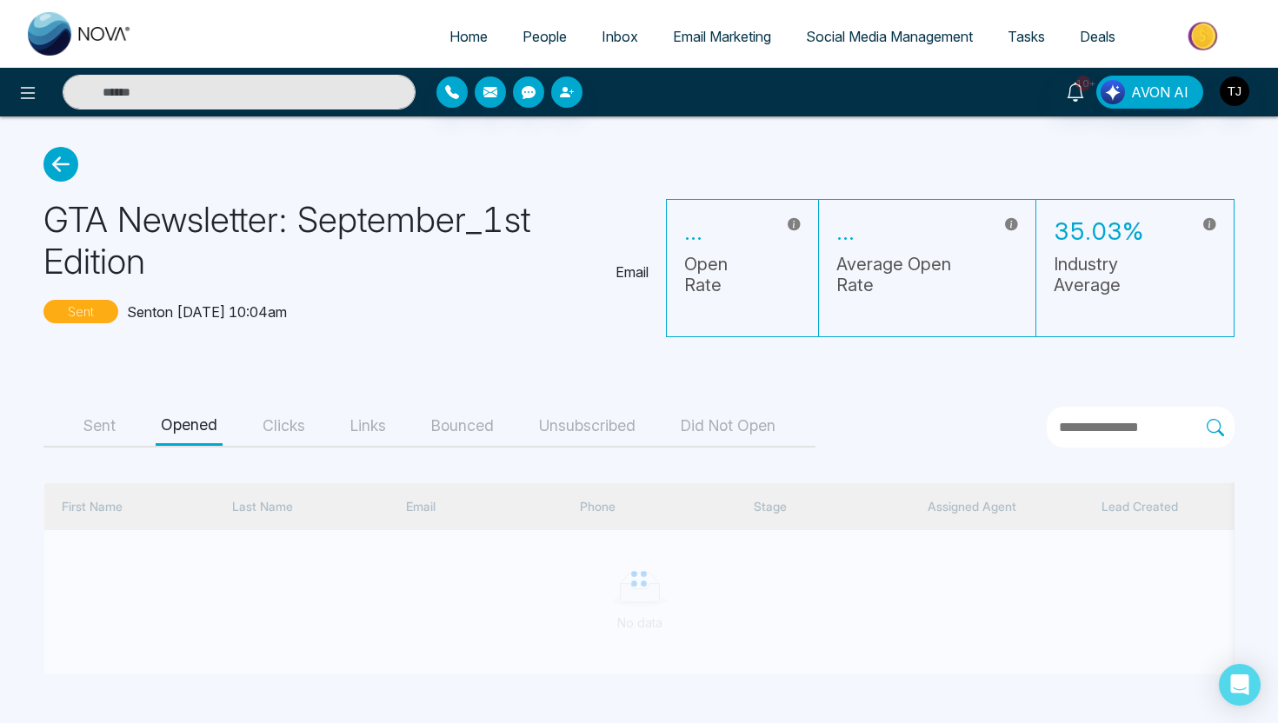
click at [66, 423] on div "Sent Opened Clicks Links Bounced Unsubscribed Did Not Open" at bounding box center [429, 427] width 772 height 41
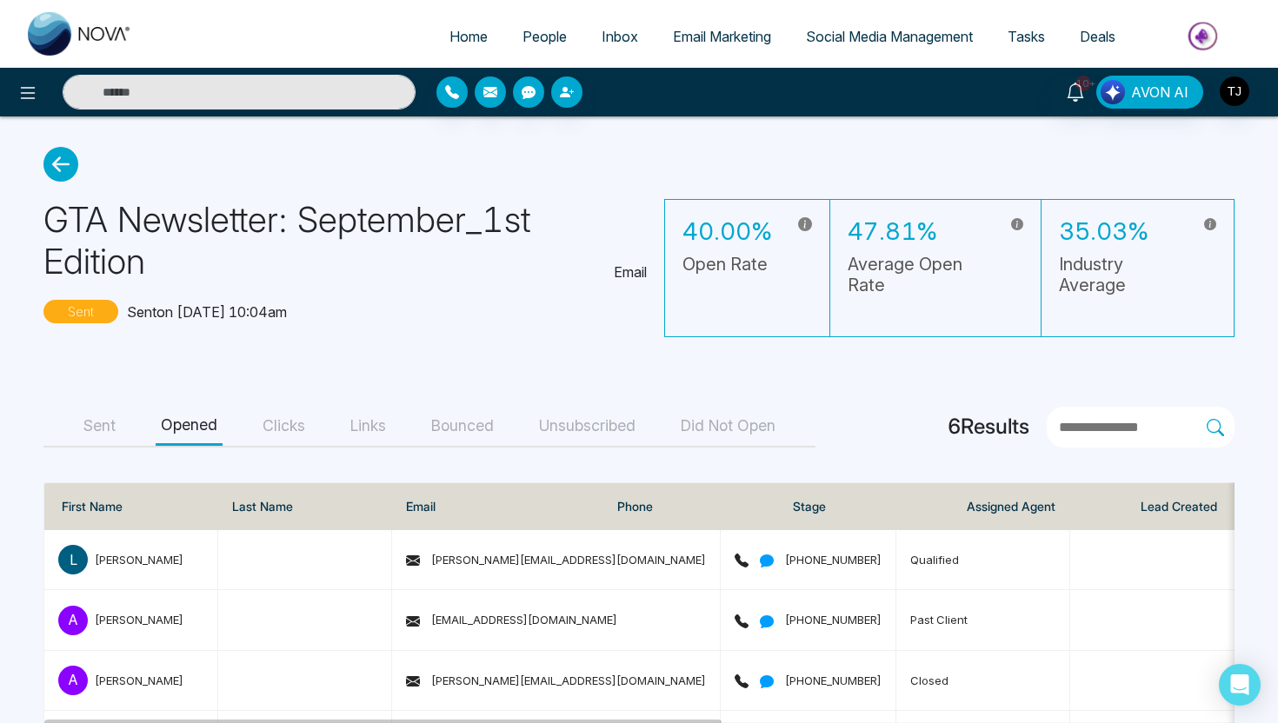
click at [727, 43] on span "Email Marketing" at bounding box center [722, 36] width 98 height 17
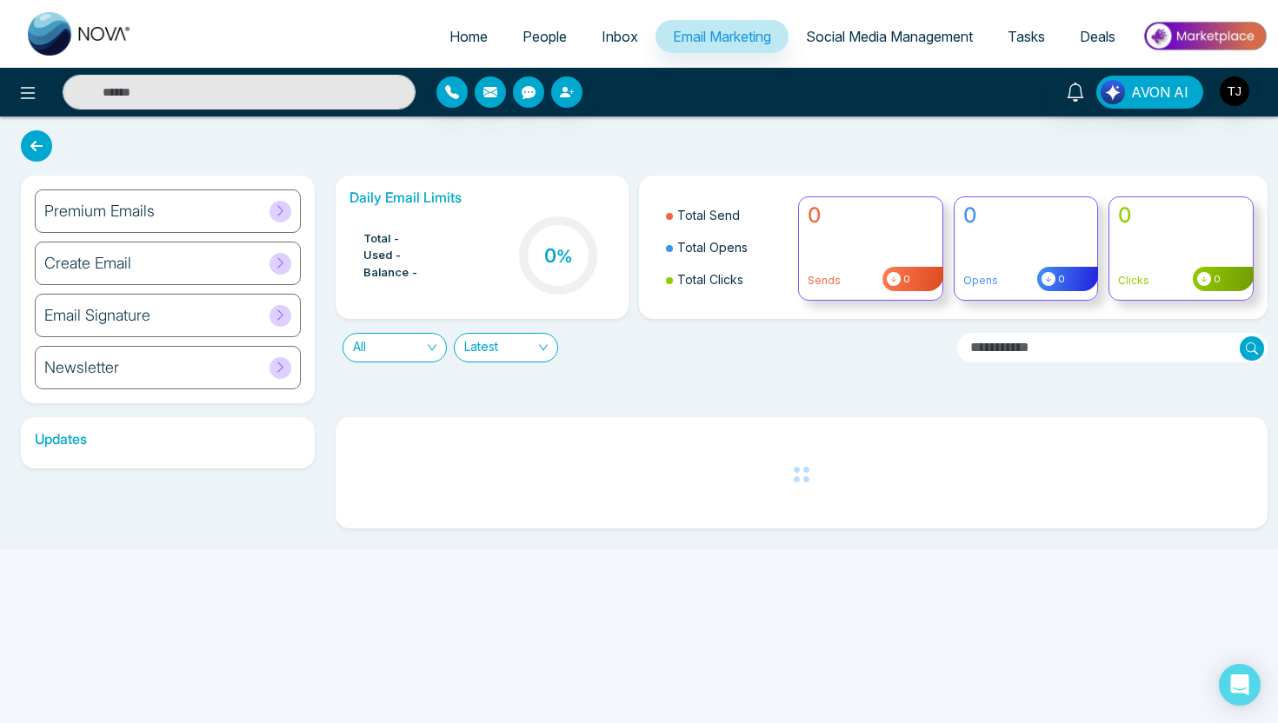
click at [182, 368] on div "Newsletter" at bounding box center [168, 367] width 266 height 43
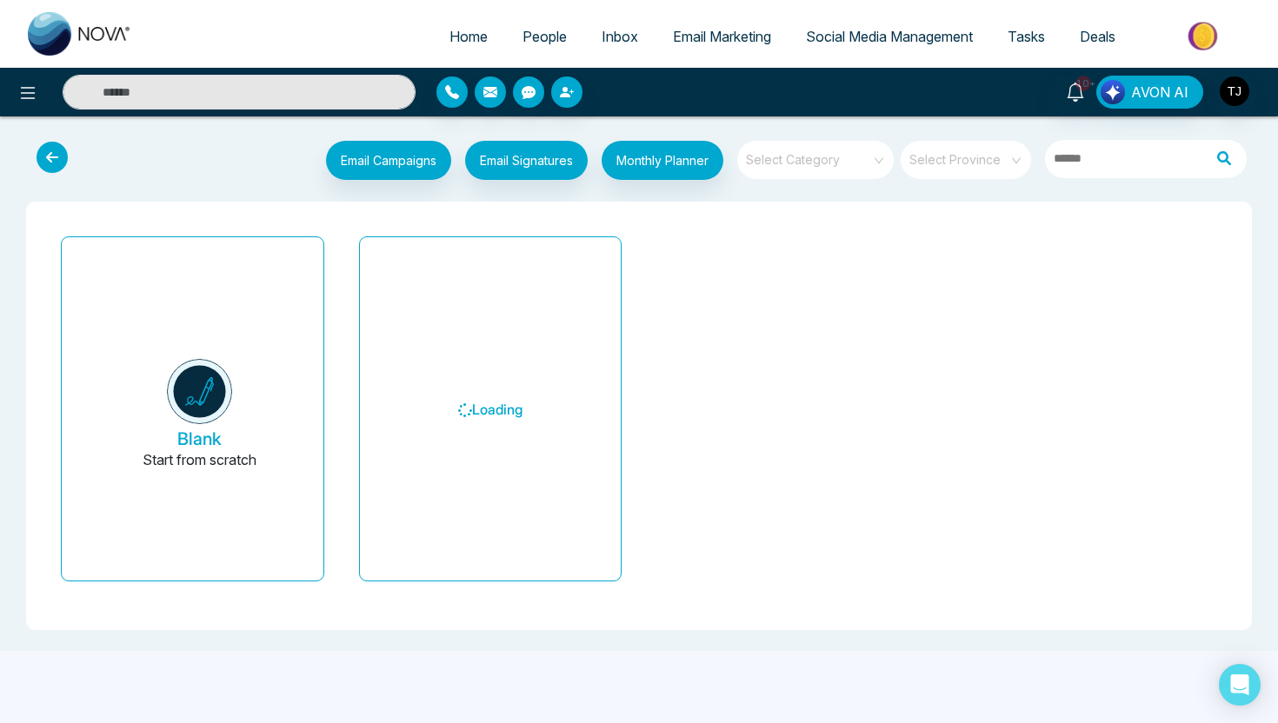
scroll to position [5, 0]
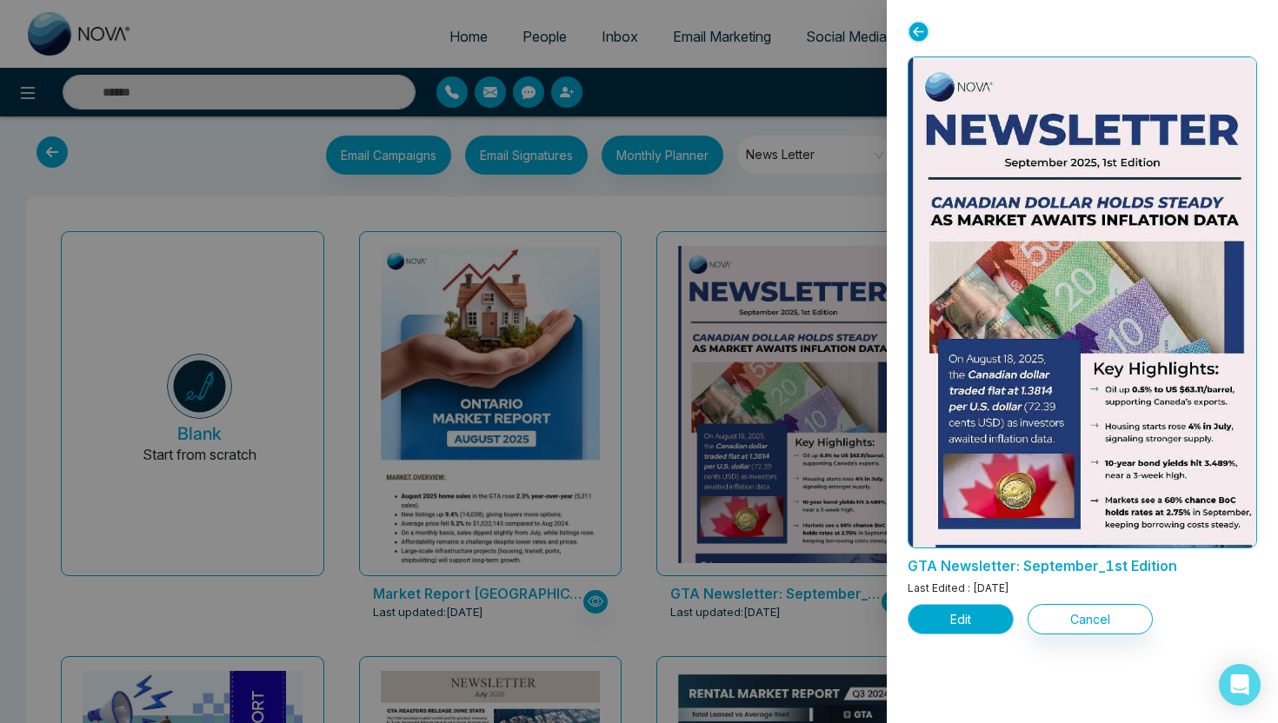
click at [948, 620] on button "Edit" at bounding box center [960, 619] width 106 height 30
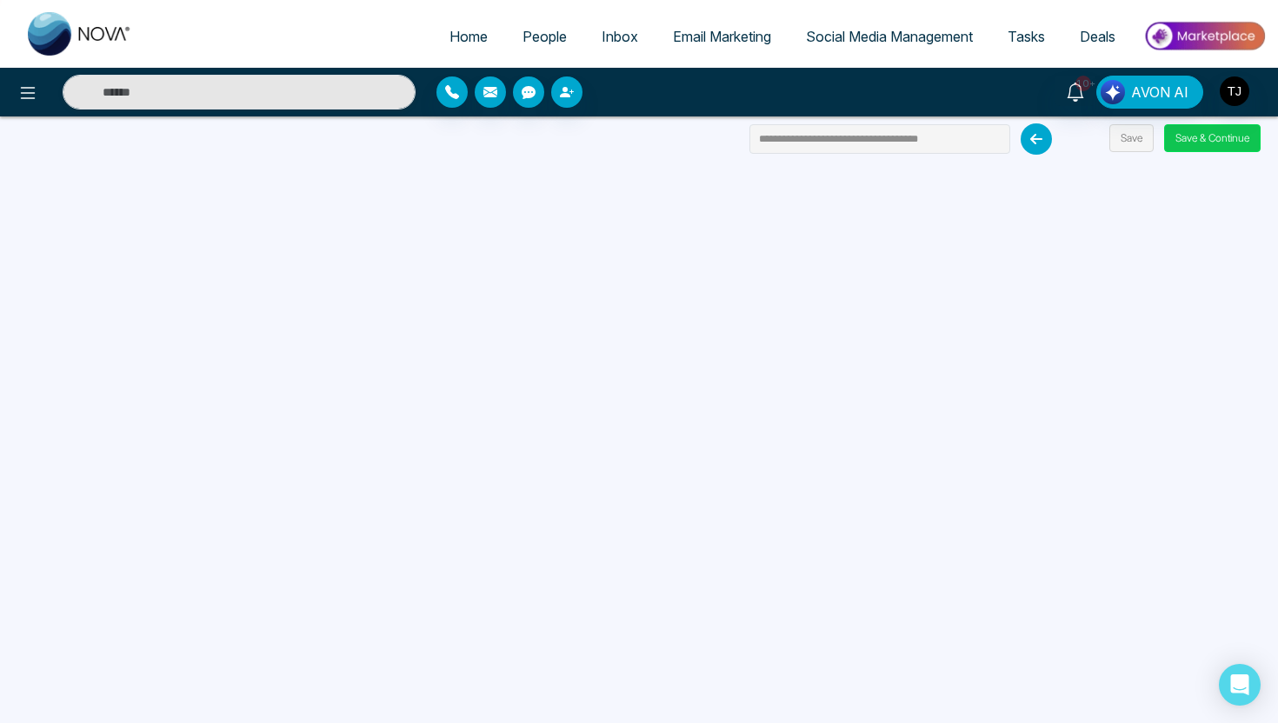
click at [1233, 148] on button "Save & Continue" at bounding box center [1212, 138] width 96 height 28
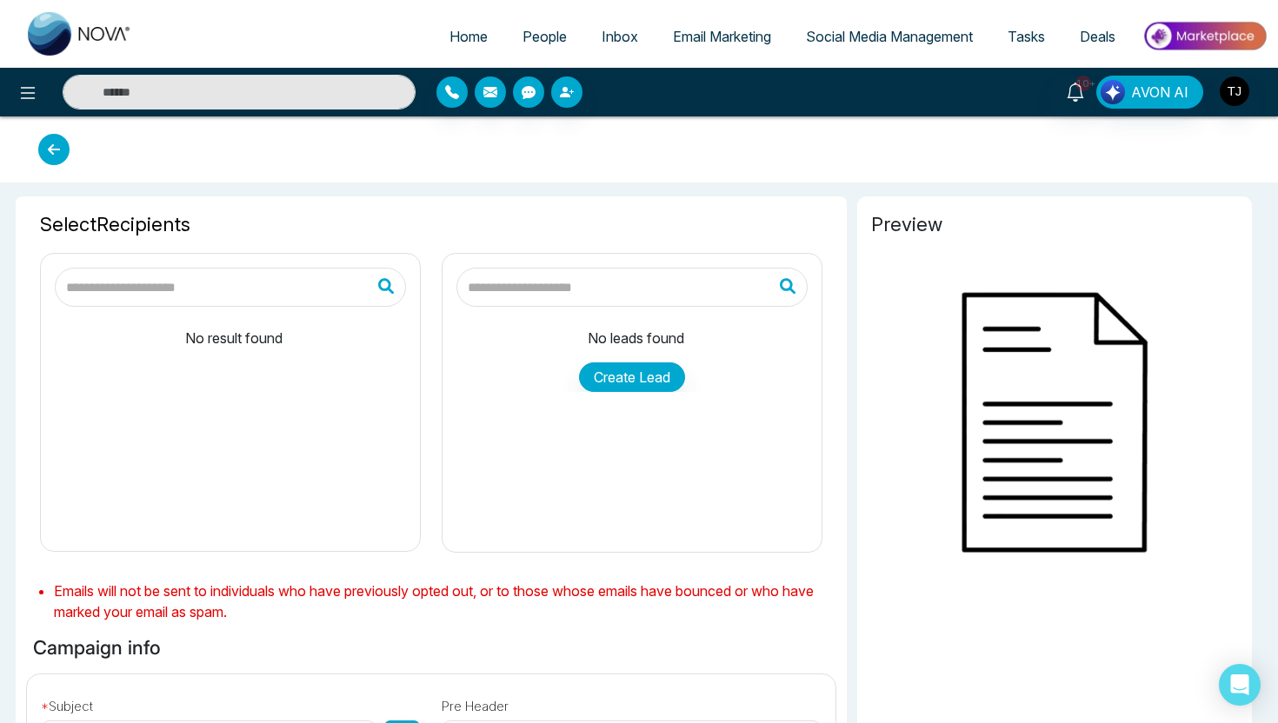
type input "**********"
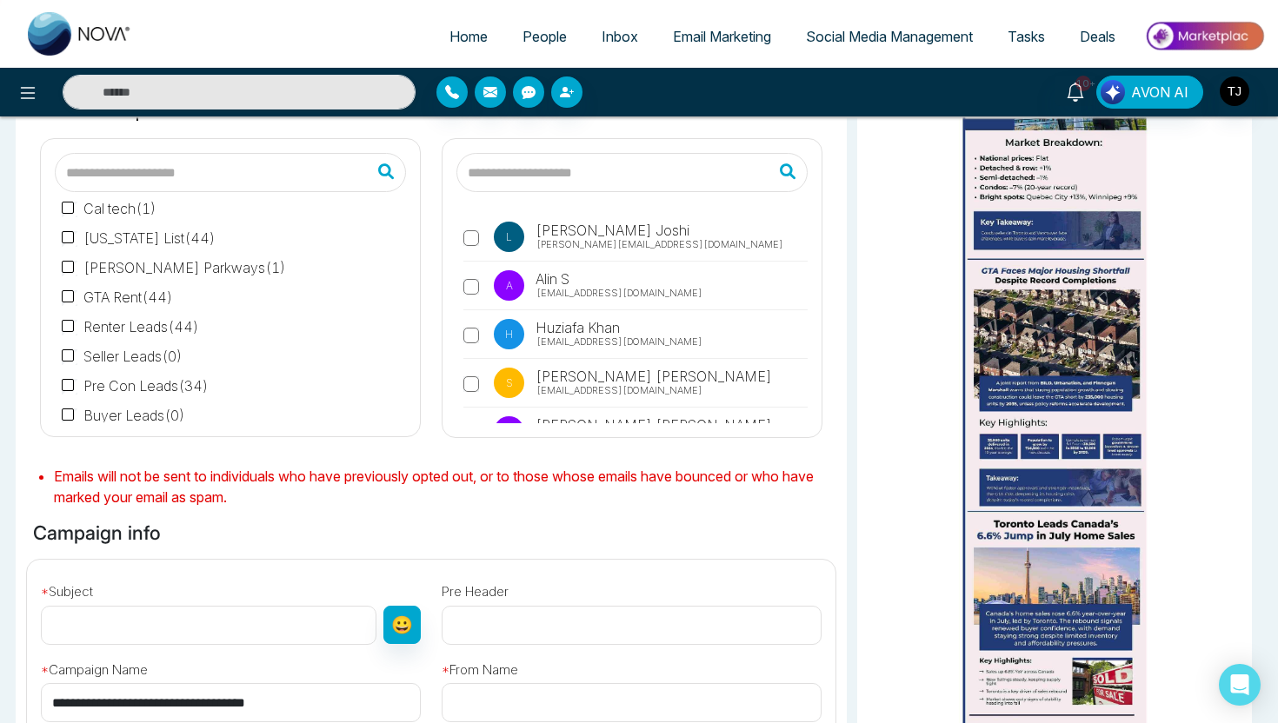
scroll to position [220, 0]
click at [860, 41] on span "Social Media Management" at bounding box center [889, 36] width 167 height 17
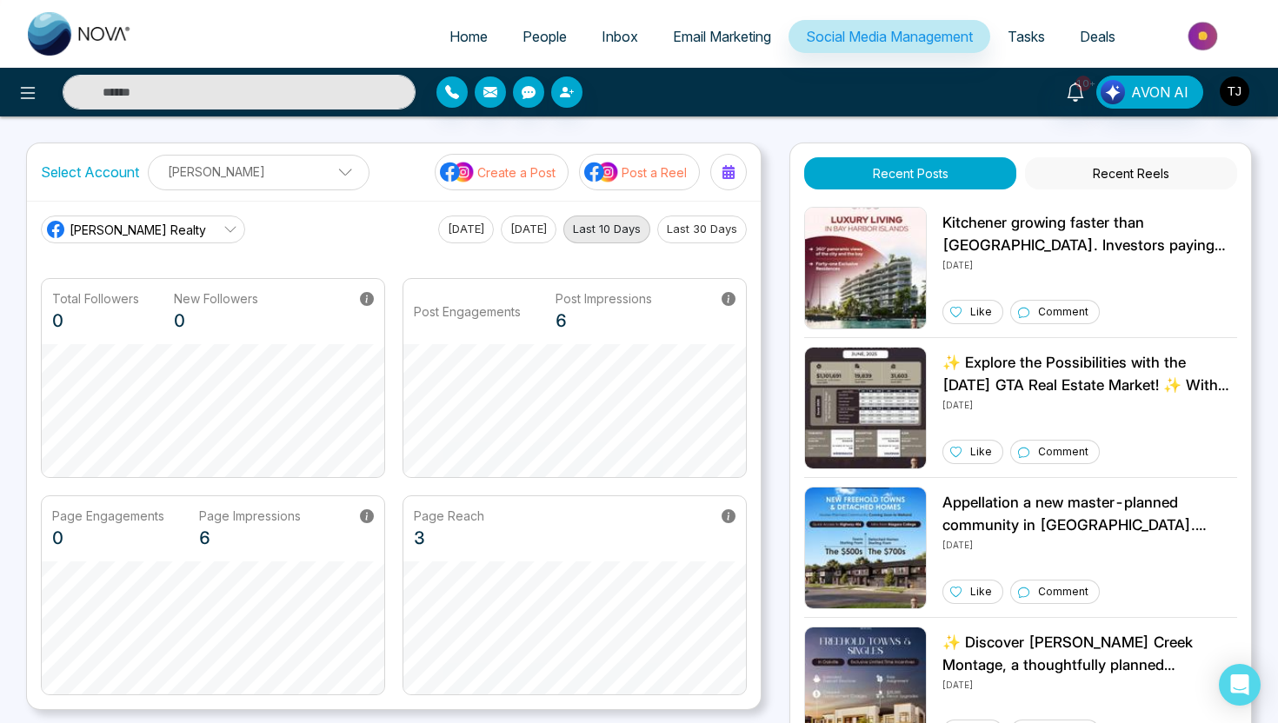
click at [535, 31] on span "People" at bounding box center [544, 36] width 44 height 17
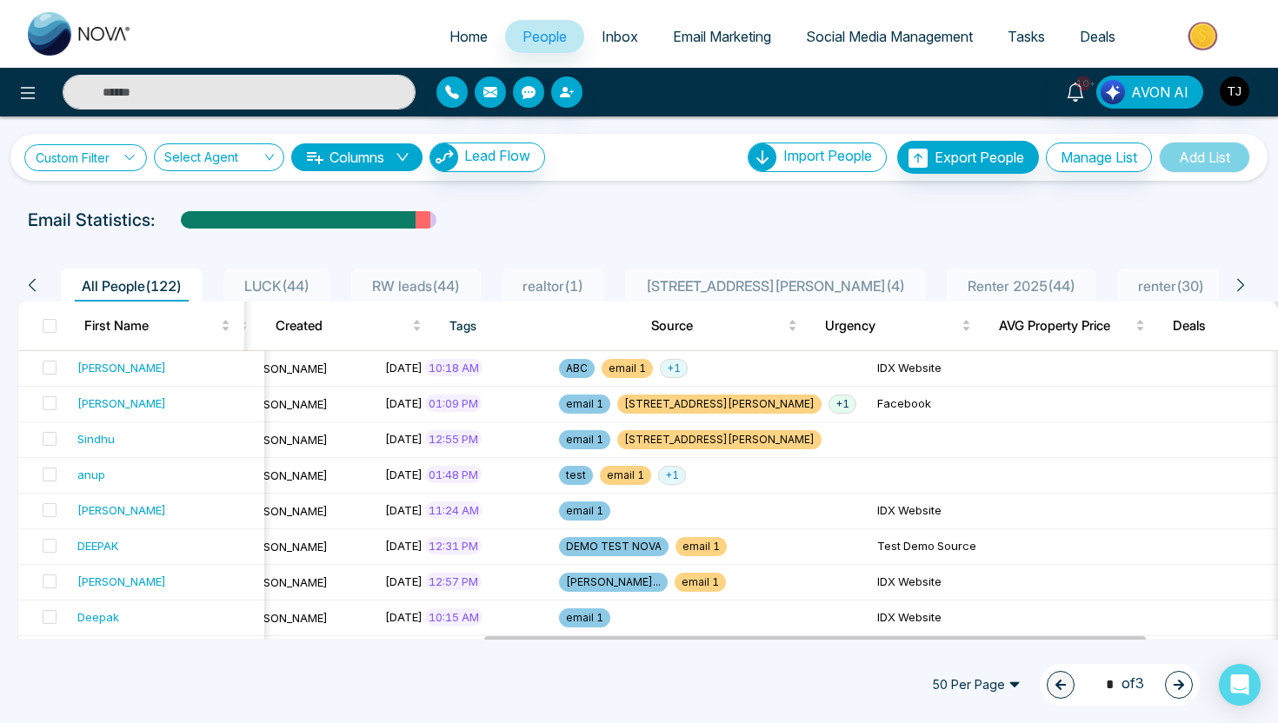
click at [73, 169] on link "Custom Filter" at bounding box center [85, 157] width 123 height 27
click at [93, 209] on input "search" at bounding box center [120, 198] width 141 height 26
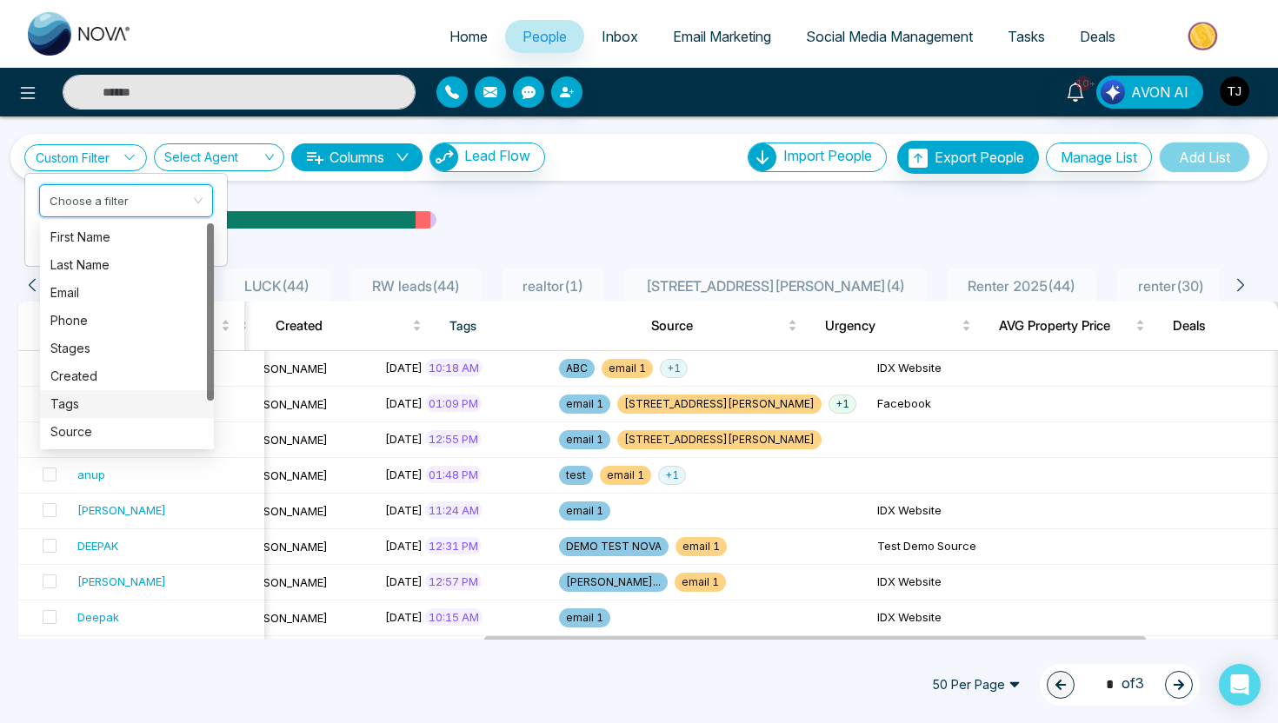
click at [98, 405] on div "Tags" at bounding box center [126, 404] width 153 height 19
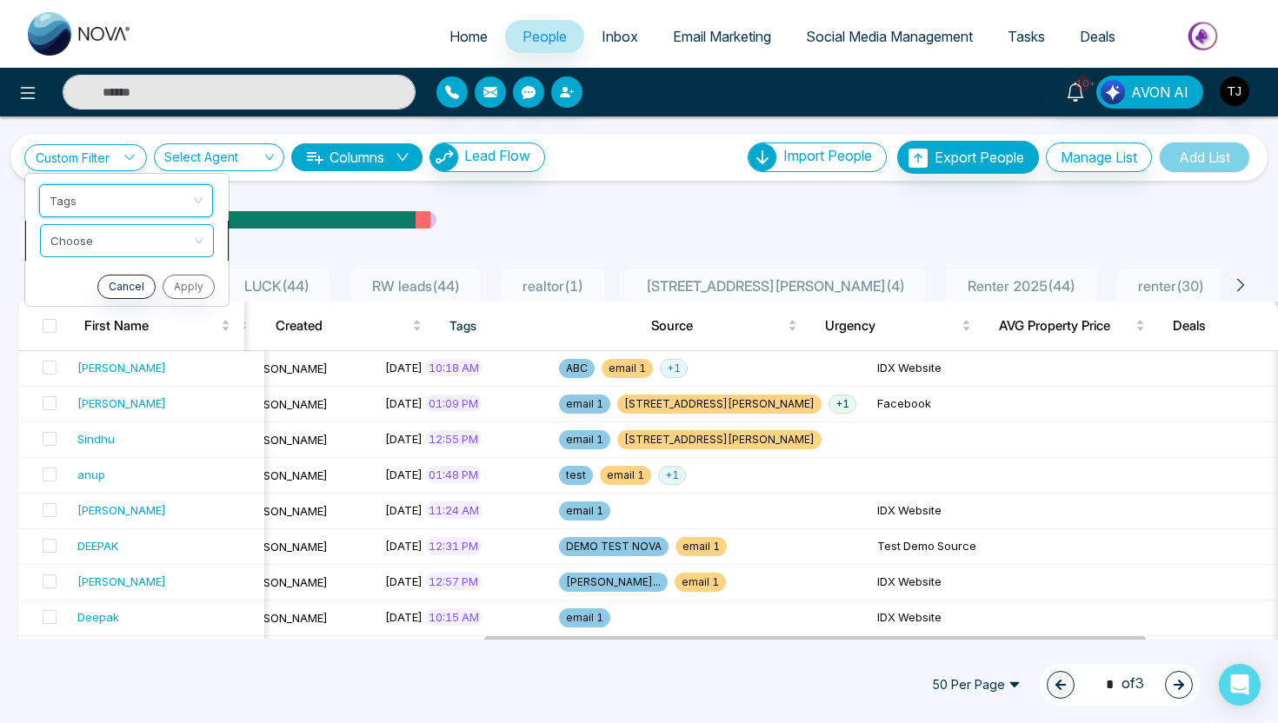
click at [176, 237] on input "search" at bounding box center [120, 238] width 141 height 26
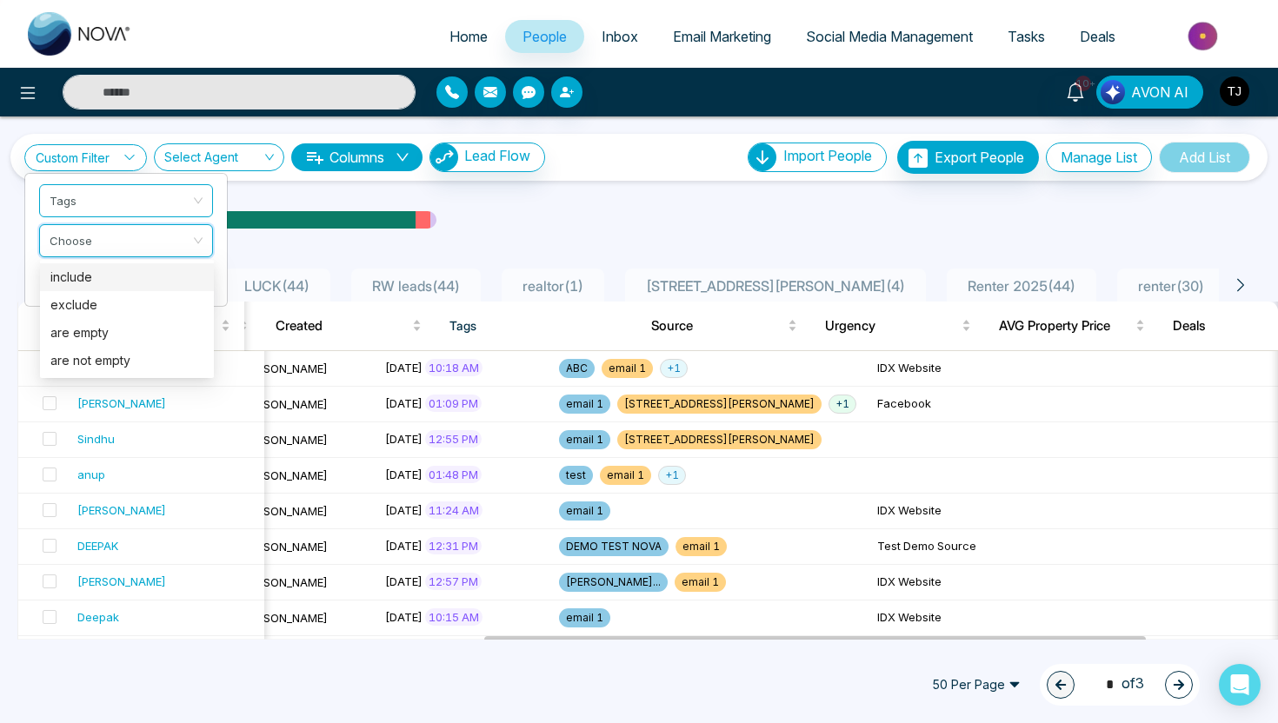
click at [159, 278] on div "include" at bounding box center [126, 277] width 153 height 19
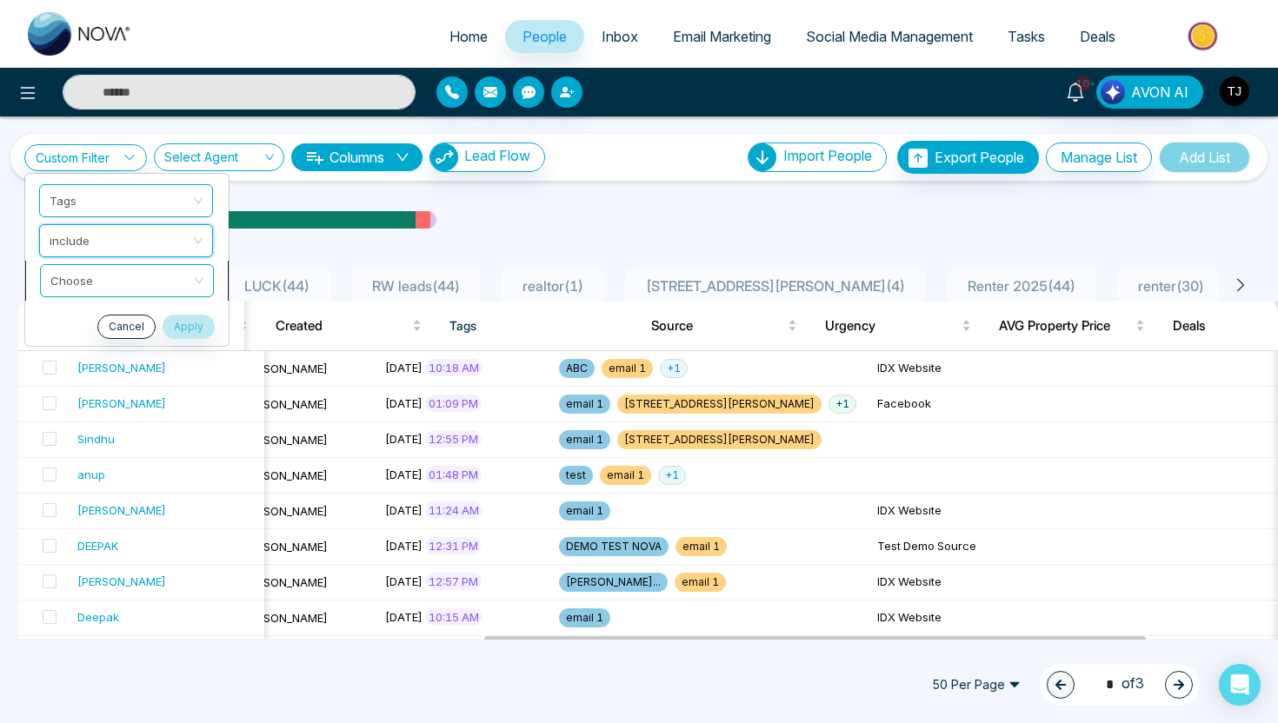
click at [154, 276] on input "search" at bounding box center [120, 278] width 141 height 26
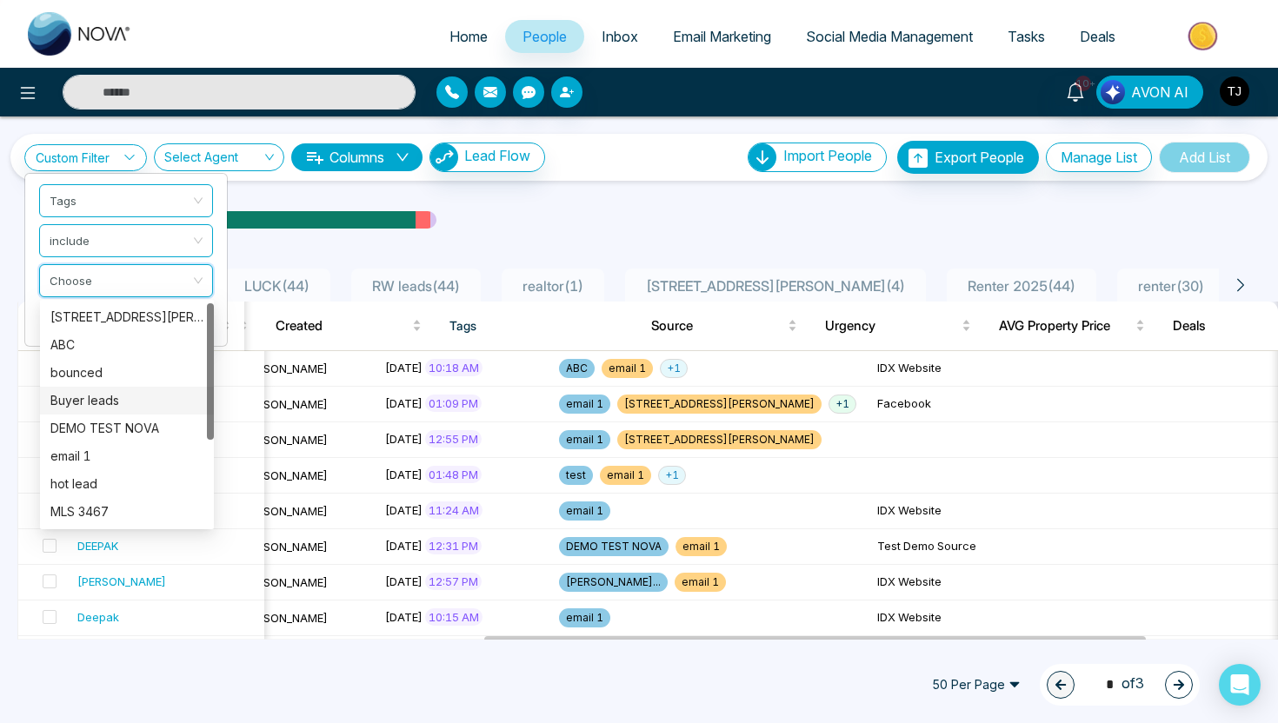
click at [96, 394] on div "Buyer leads" at bounding box center [126, 400] width 153 height 19
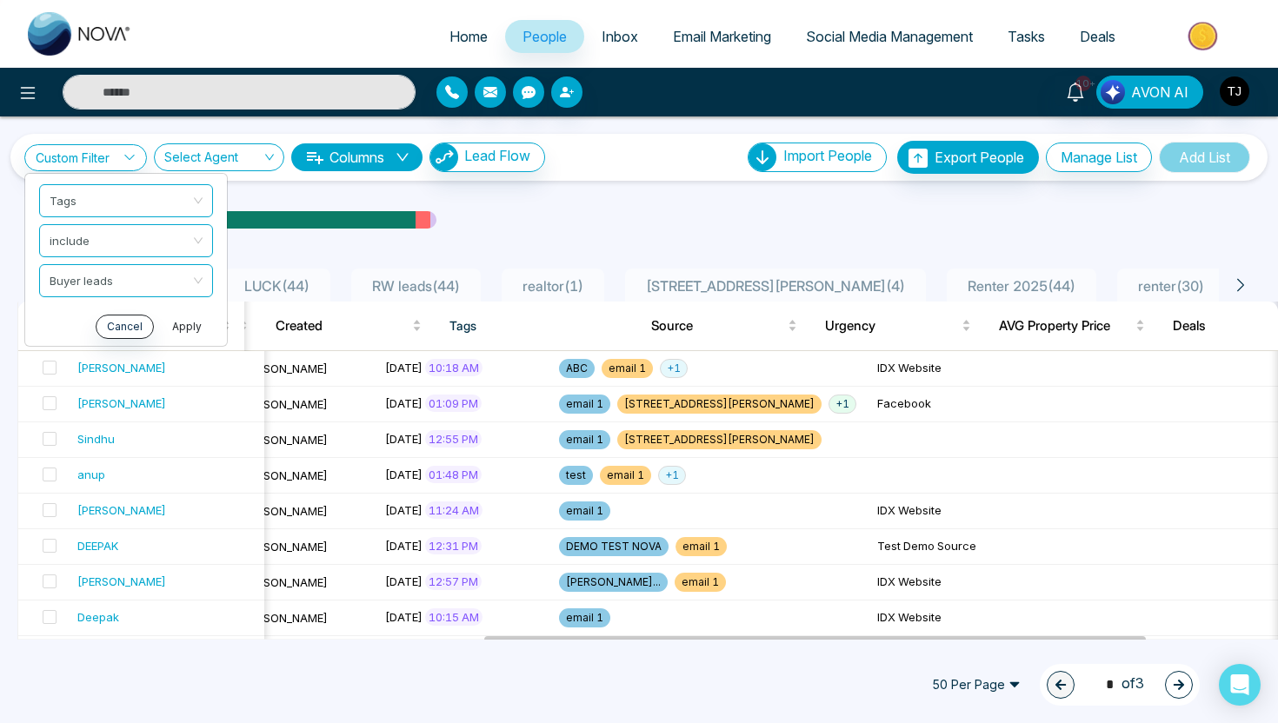
click at [185, 330] on button "Apply" at bounding box center [187, 327] width 52 height 24
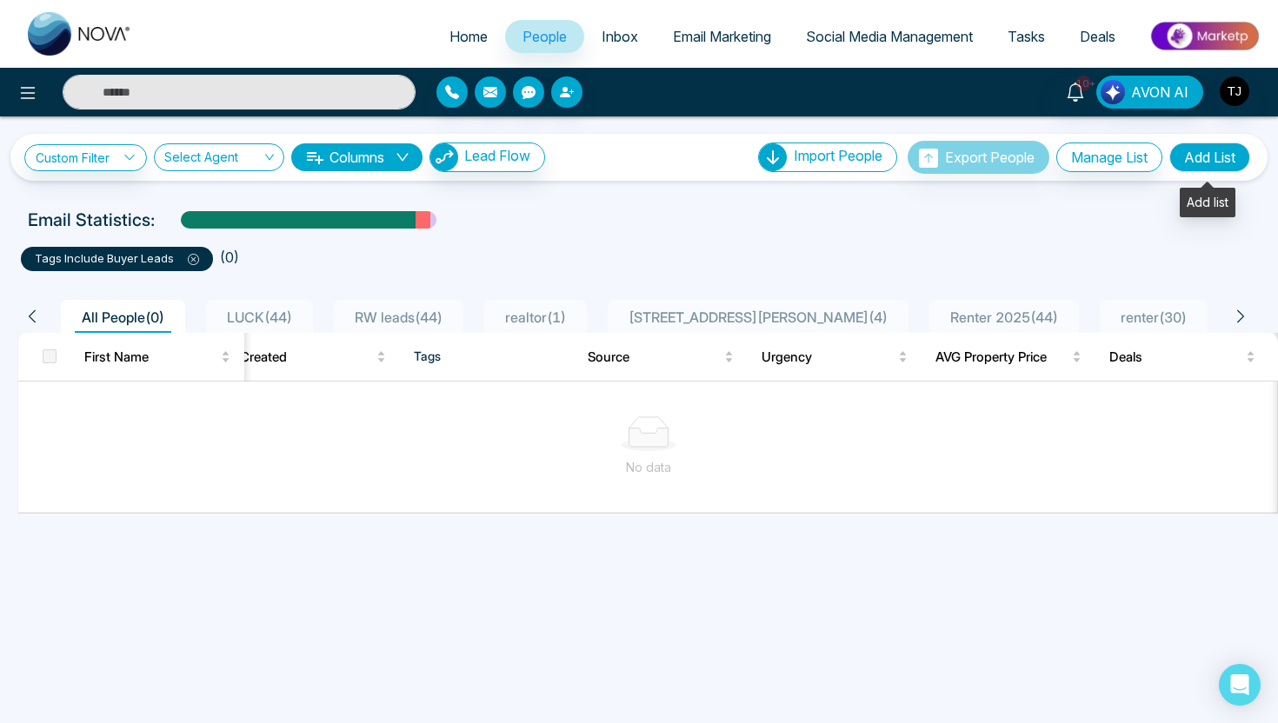
click at [1218, 152] on button "Add List" at bounding box center [1209, 158] width 81 height 30
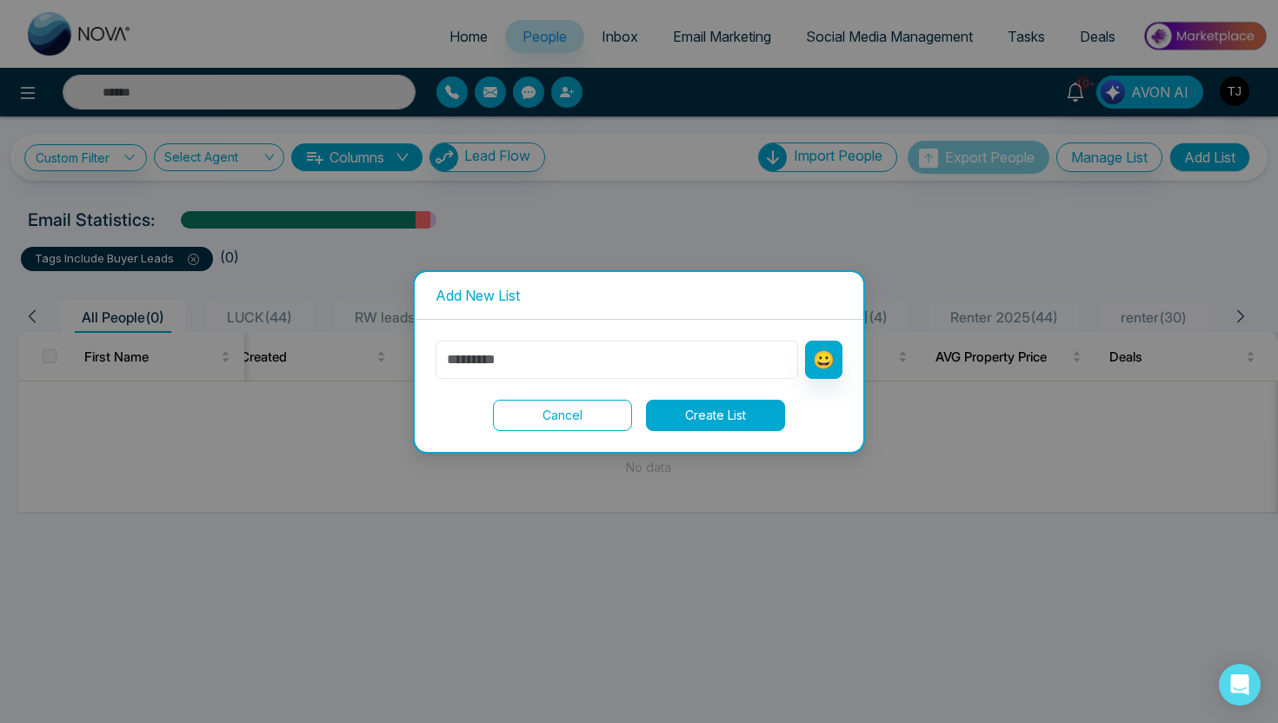
click at [577, 359] on input "text" at bounding box center [616, 360] width 362 height 38
type input "*****"
click at [757, 415] on button "Create List" at bounding box center [715, 415] width 139 height 31
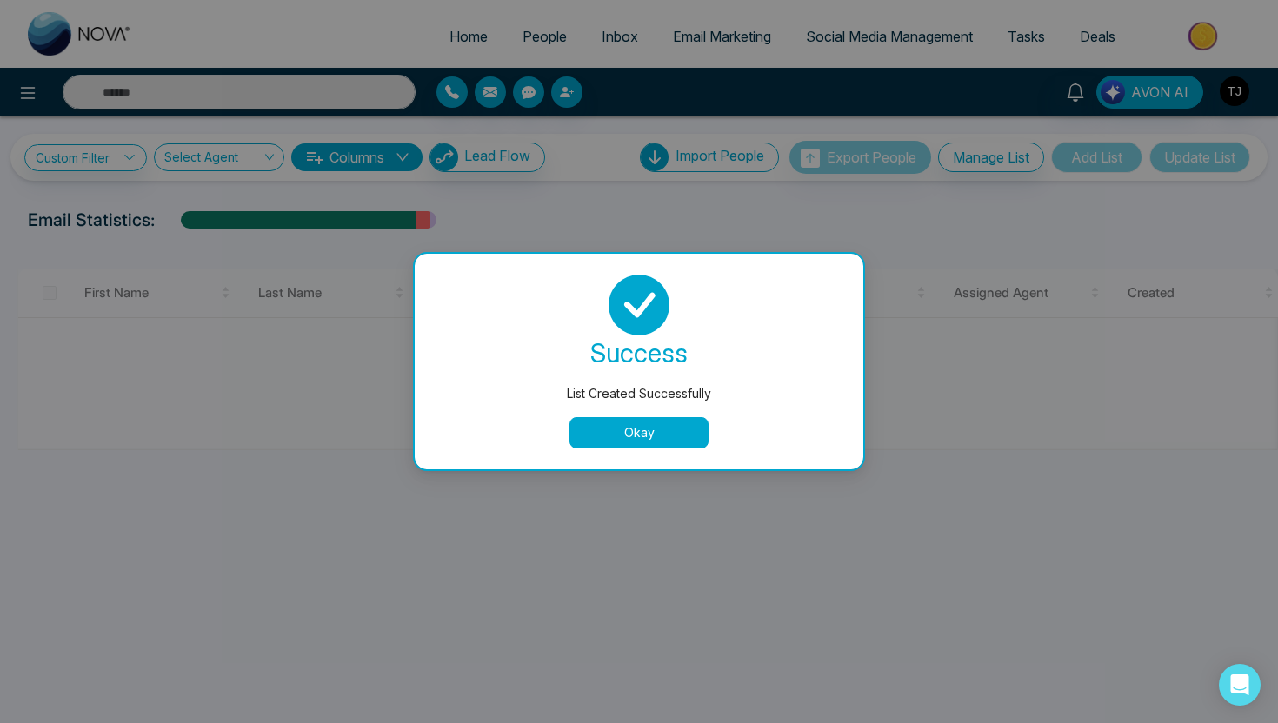
click at [662, 431] on button "Okay" at bounding box center [638, 432] width 139 height 31
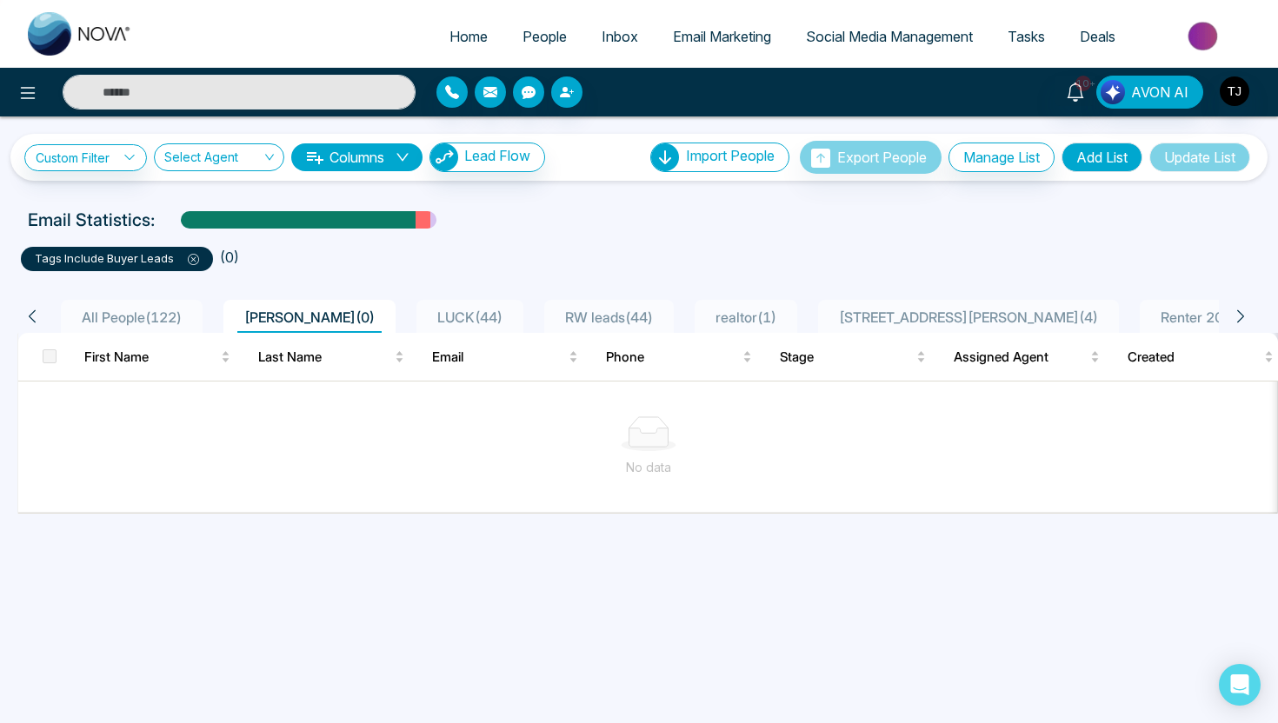
scroll to position [0, 1]
click at [695, 30] on span "Email Marketing" at bounding box center [722, 36] width 98 height 17
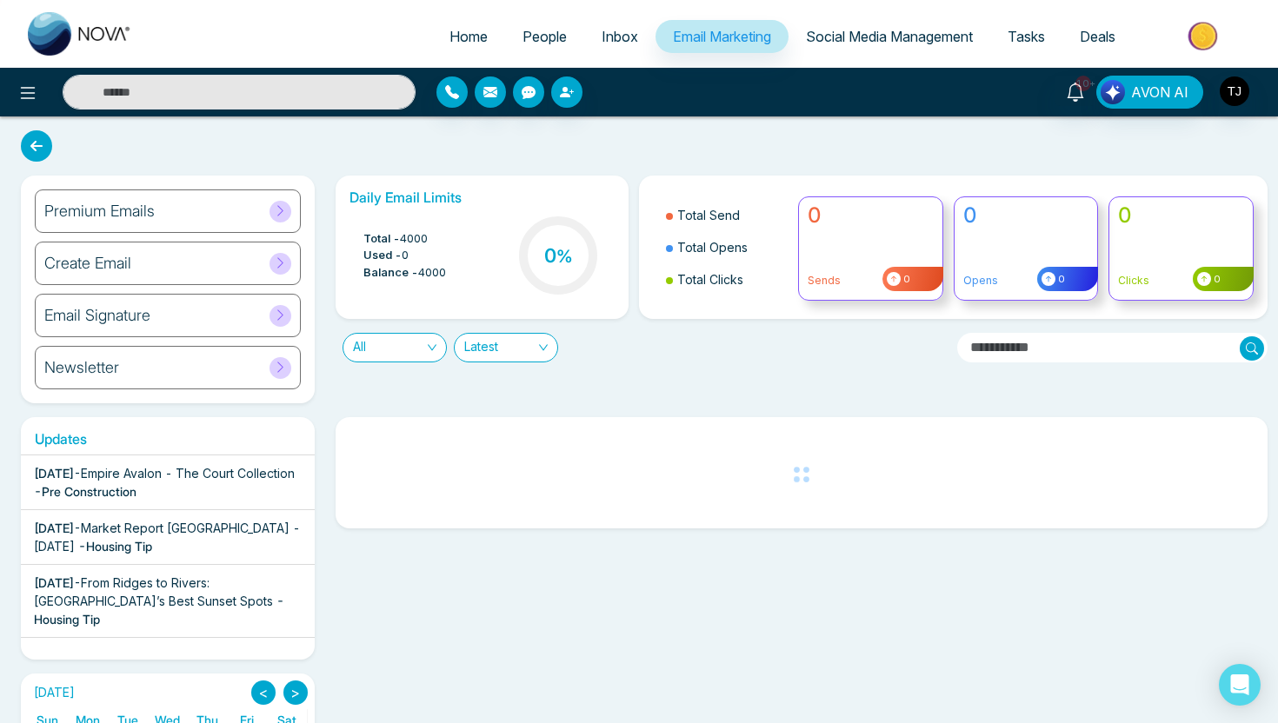
click at [203, 334] on div "Email Signature" at bounding box center [168, 315] width 266 height 43
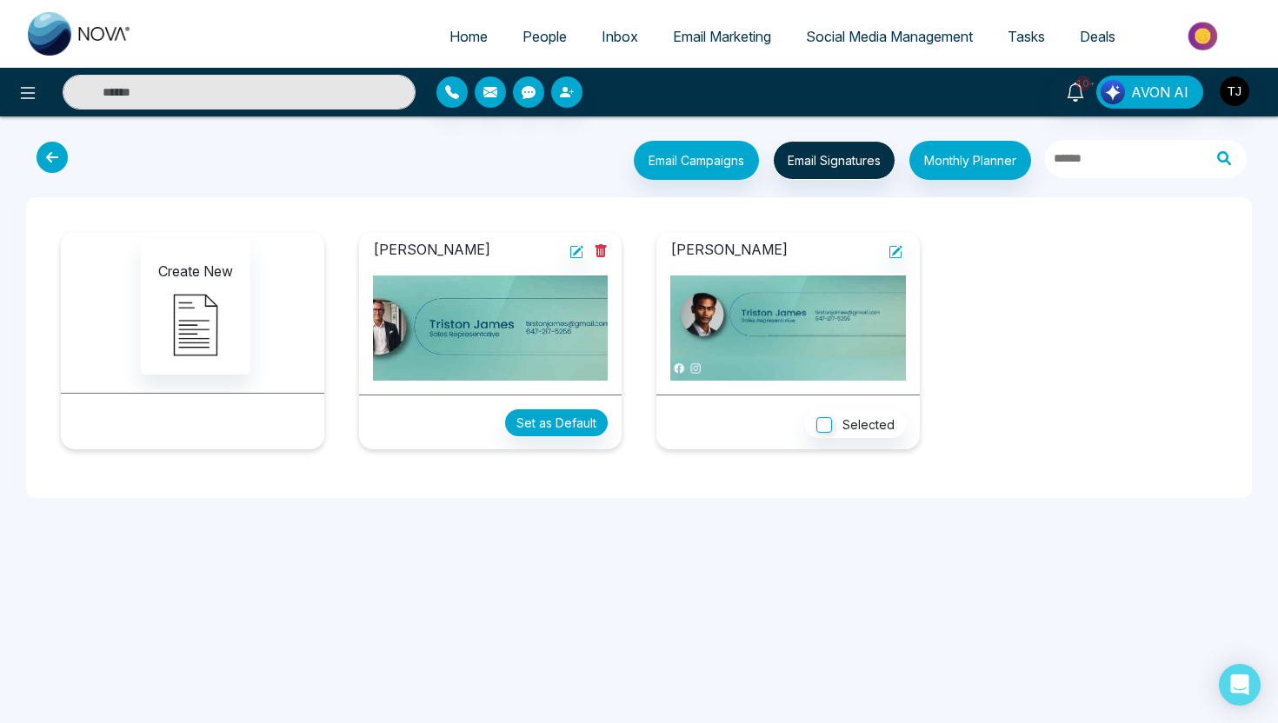
click at [874, 37] on span "Social Media Management" at bounding box center [889, 36] width 167 height 17
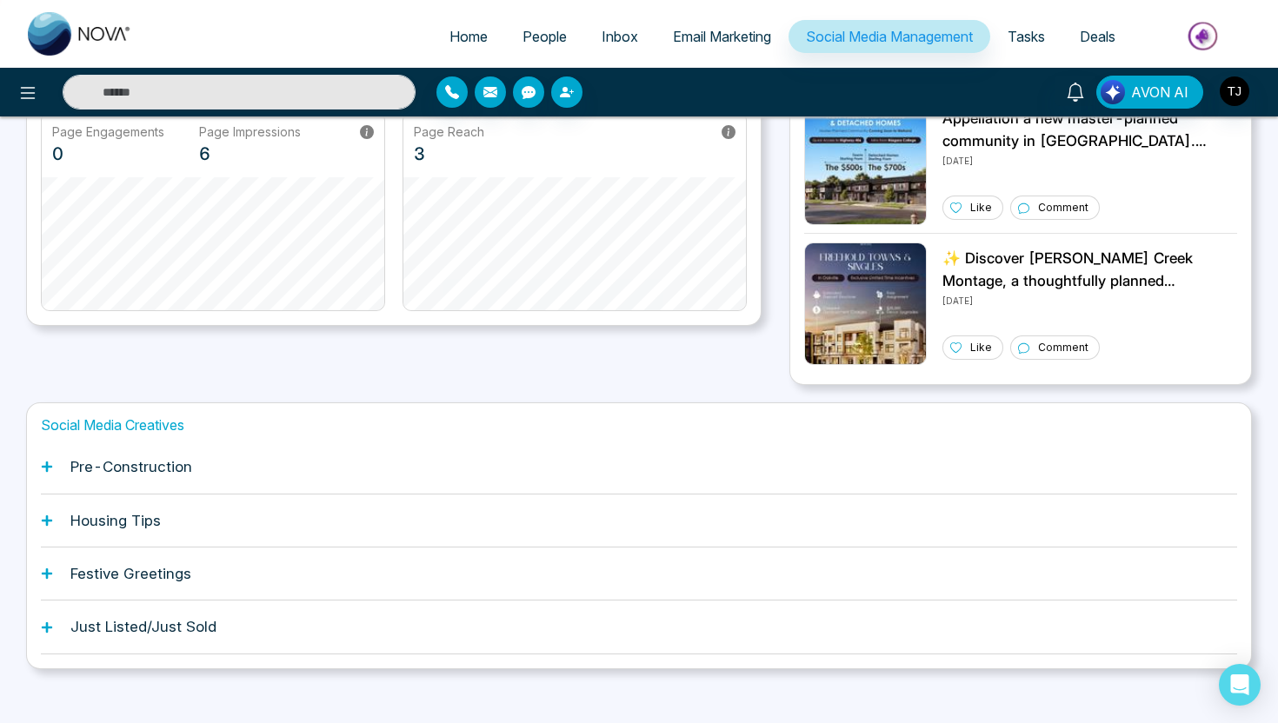
scroll to position [400, 0]
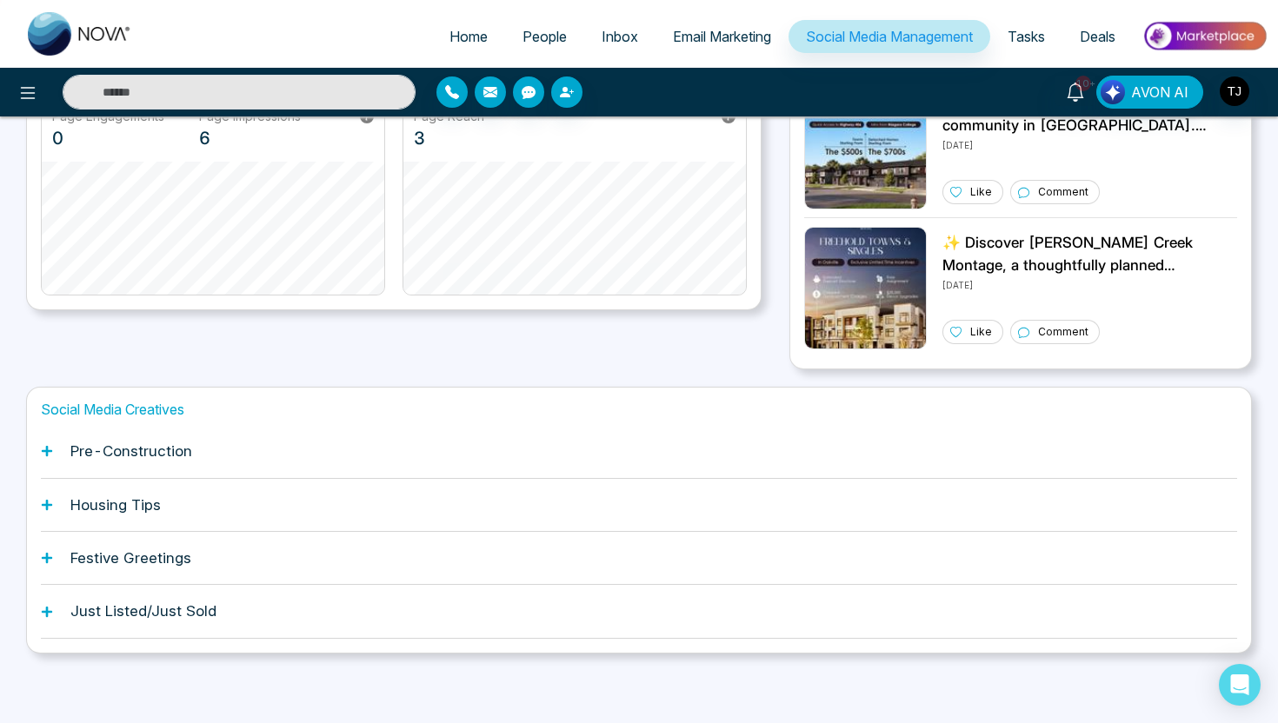
click at [376, 468] on div "Pre-Construction" at bounding box center [639, 451] width 1196 height 53
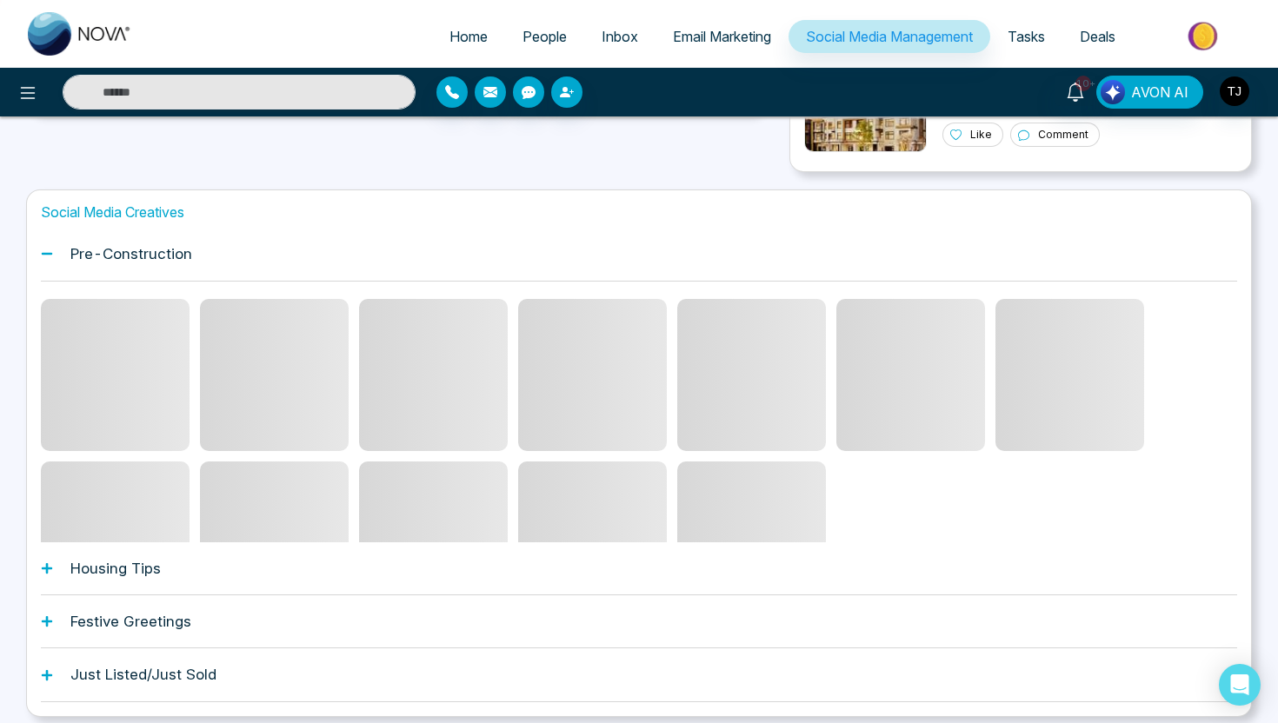
scroll to position [598, 0]
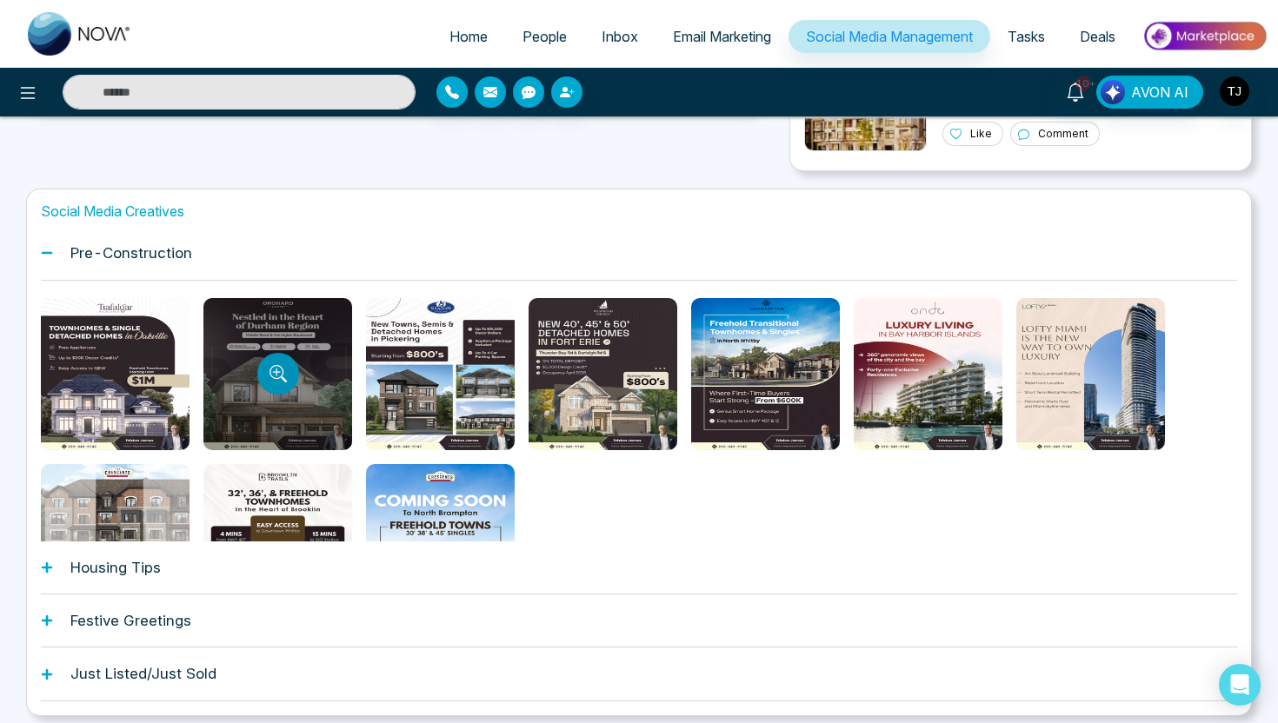
click at [289, 370] on button "Preview template" at bounding box center [278, 374] width 42 height 42
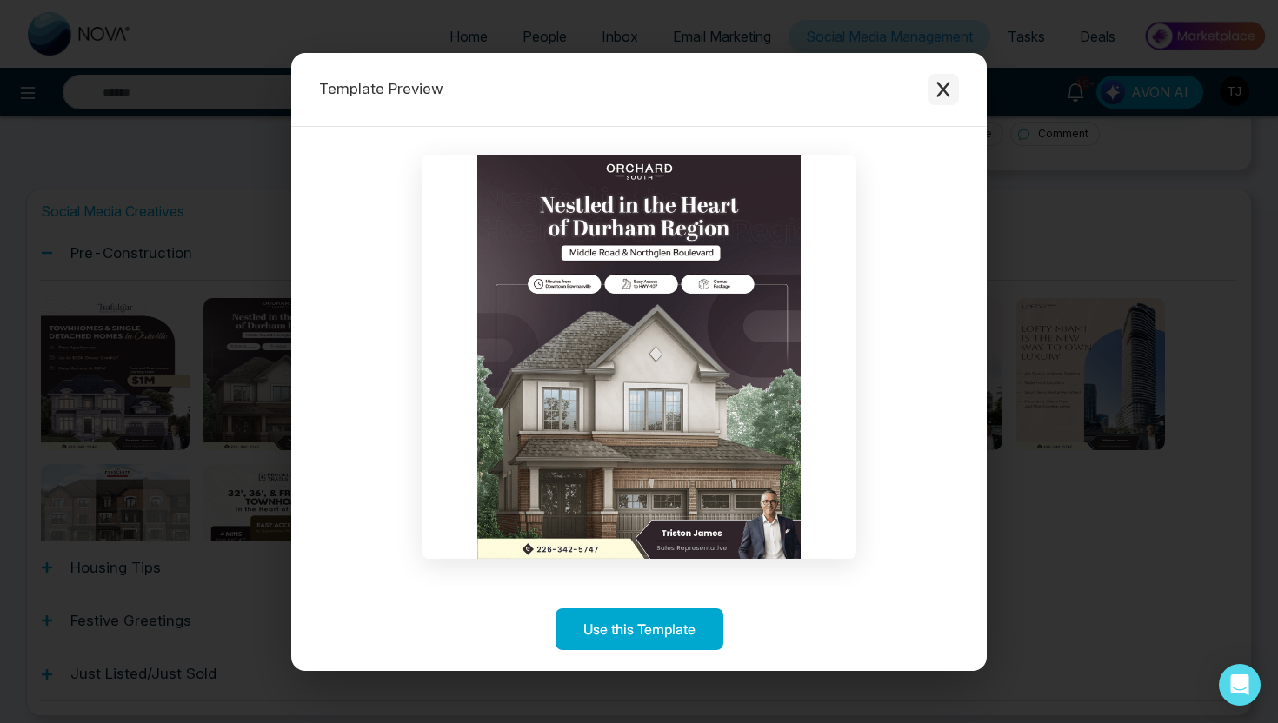
click at [944, 90] on icon "Close modal" at bounding box center [942, 90] width 13 height 16
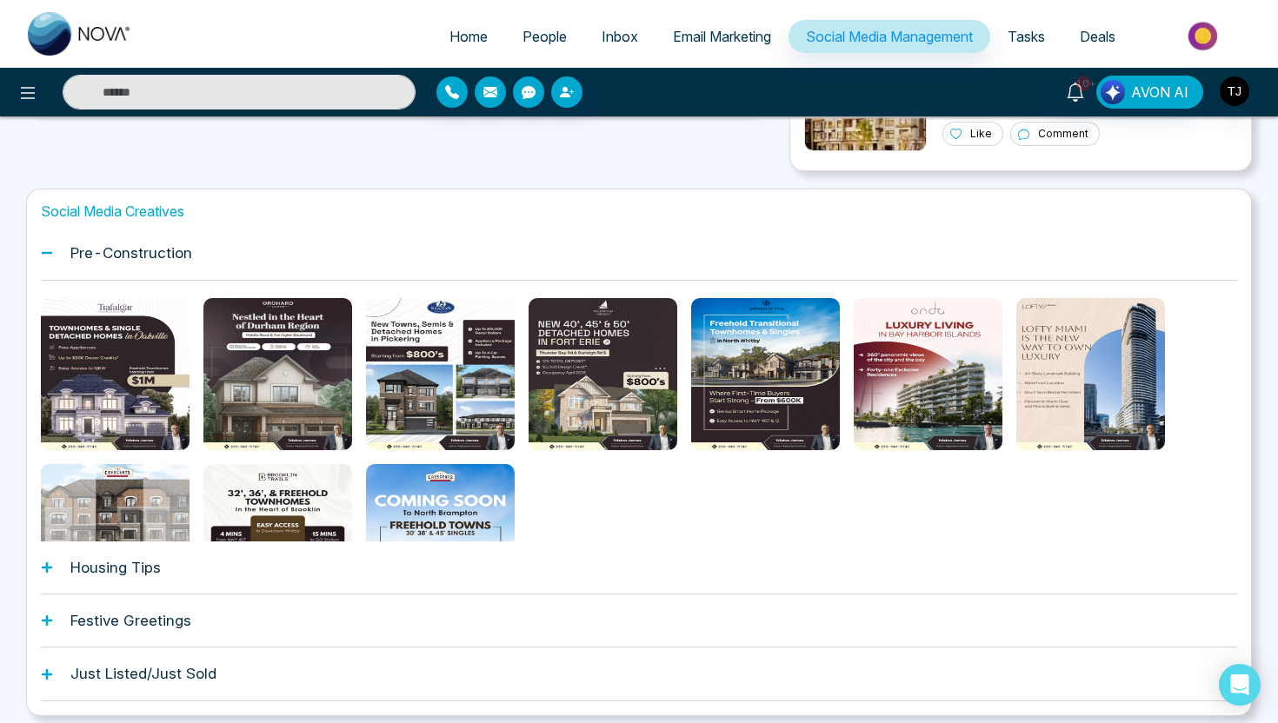
click at [229, 249] on div "Pre-Construction" at bounding box center [639, 253] width 1196 height 53
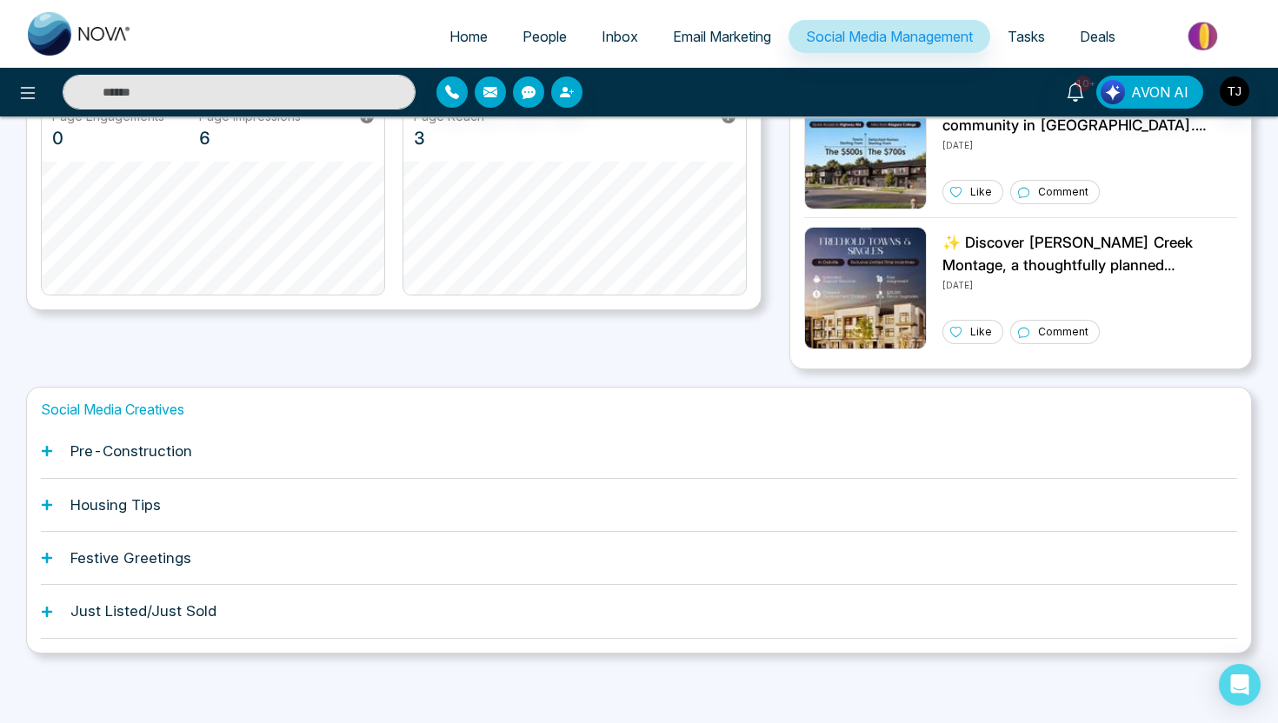
scroll to position [0, 0]
